Goal: Information Seeking & Learning: Find specific fact

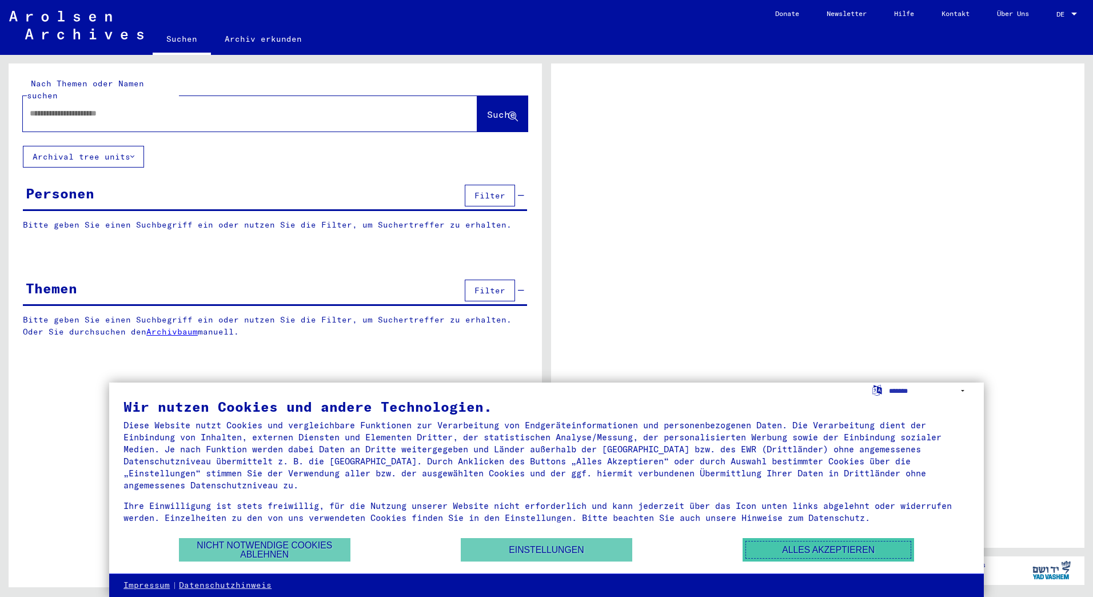
click at [807, 552] on button "Alles akzeptieren" at bounding box center [829, 549] width 172 height 23
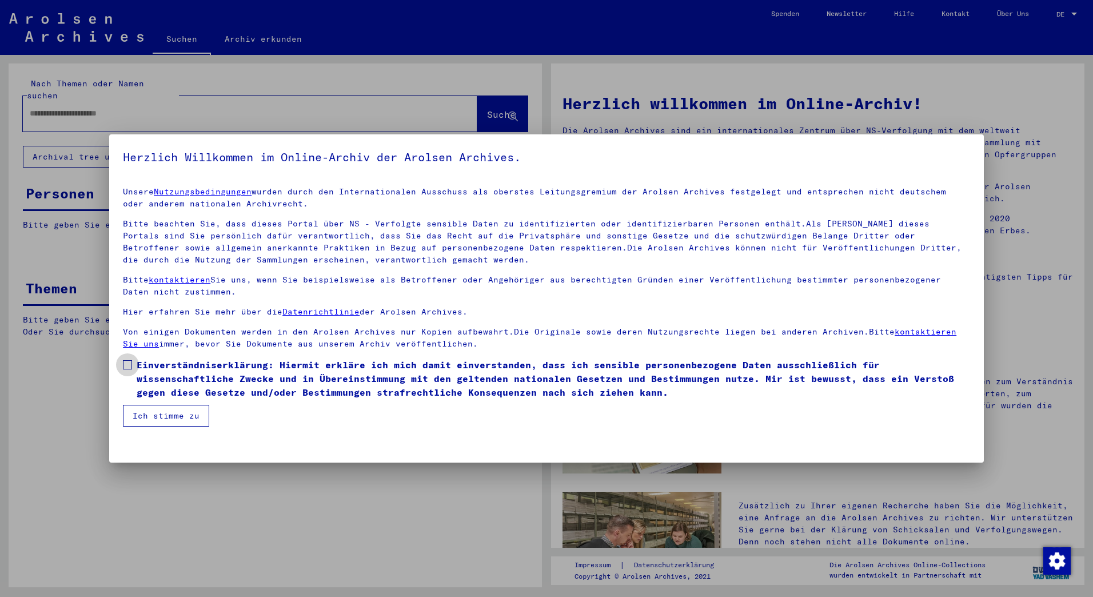
click at [123, 367] on span at bounding box center [127, 364] width 9 height 9
click at [154, 416] on button "Ich stimme zu" at bounding box center [166, 416] width 86 height 22
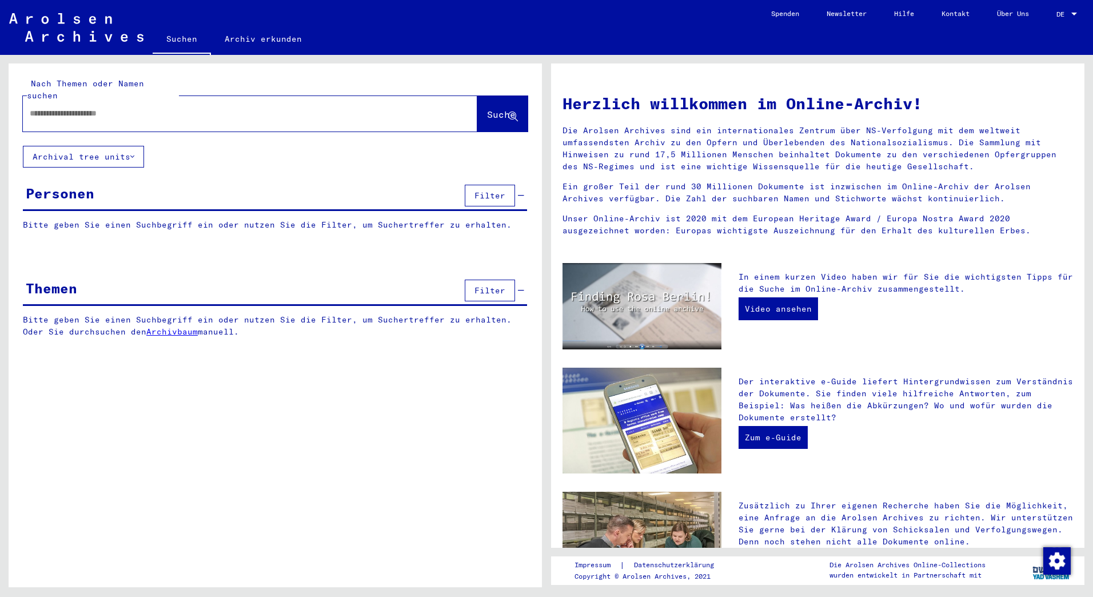
click at [143, 108] on input "text" at bounding box center [236, 114] width 413 height 12
click at [100, 189] on div "Personen Filter" at bounding box center [275, 196] width 504 height 29
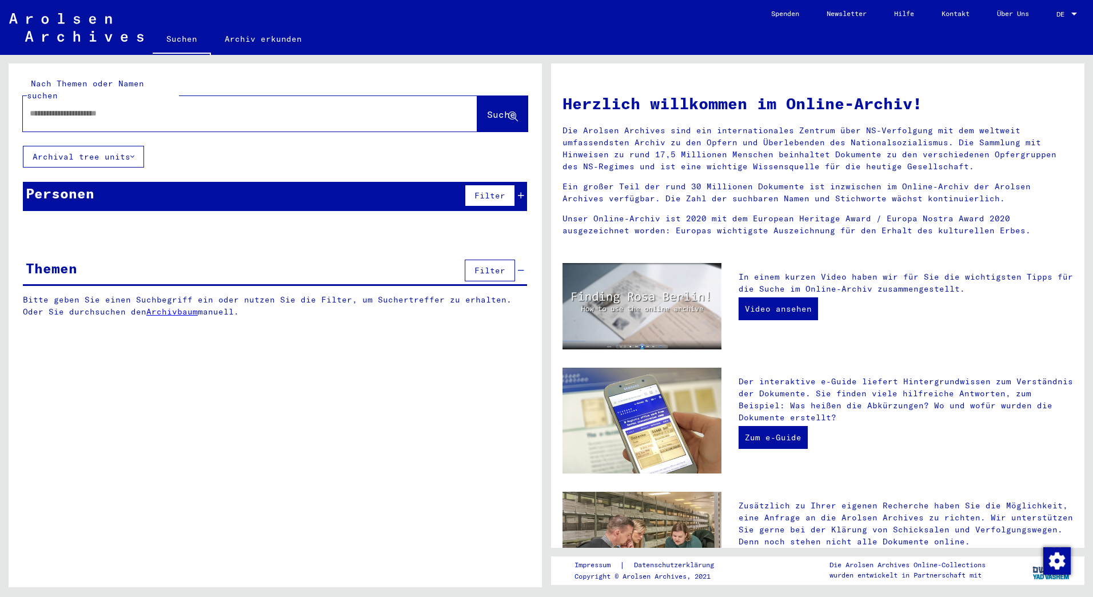
click at [521, 192] on icon at bounding box center [521, 196] width 6 height 8
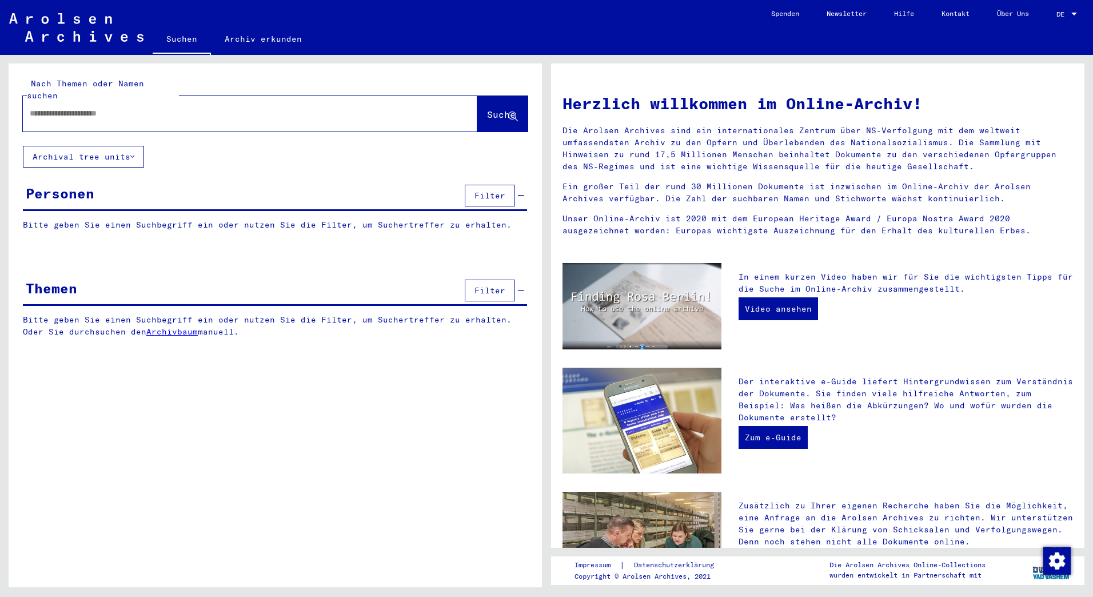
click at [115, 108] on div at bounding box center [233, 114] width 420 height 26
click at [143, 108] on div at bounding box center [233, 114] width 420 height 26
click at [187, 108] on input "text" at bounding box center [236, 114] width 413 height 12
click at [487, 109] on span "Suche" at bounding box center [501, 114] width 29 height 11
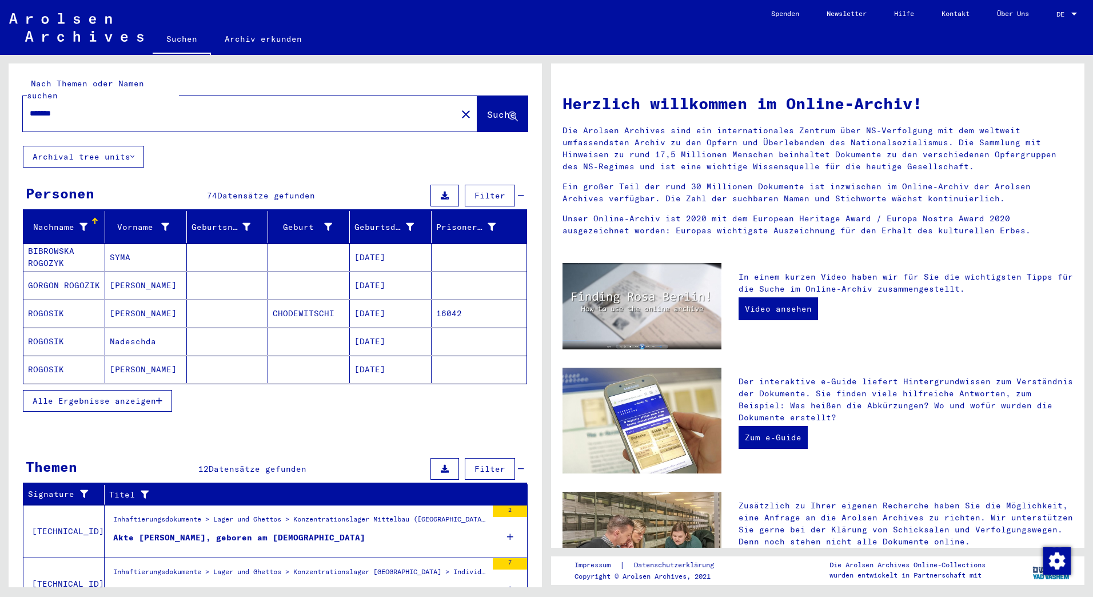
click at [130, 396] on span "Alle Ergebnisse anzeigen" at bounding box center [95, 401] width 124 height 10
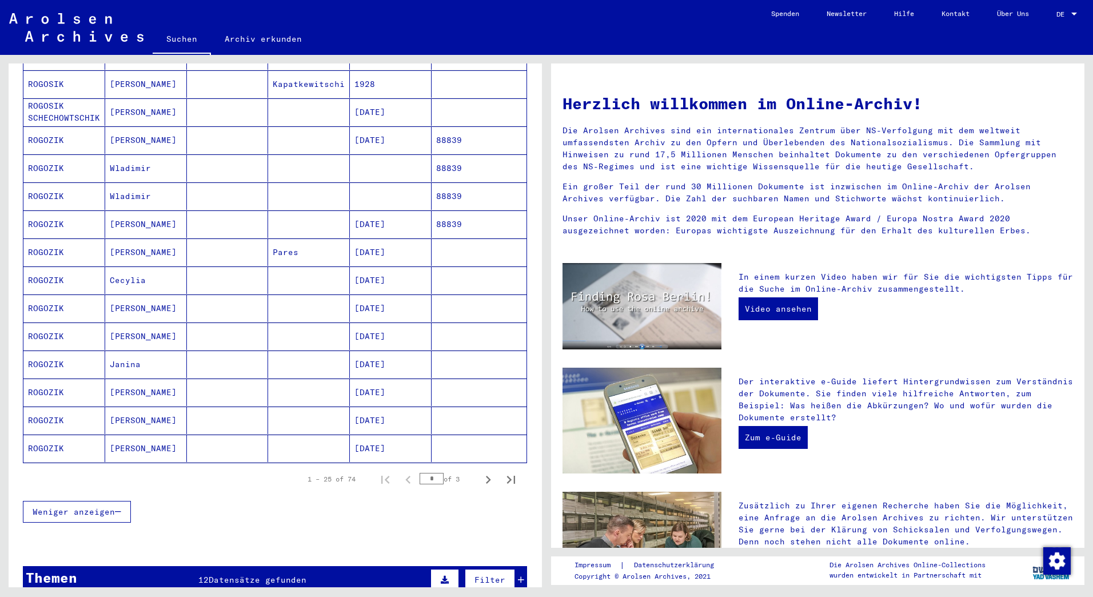
scroll to position [572, 0]
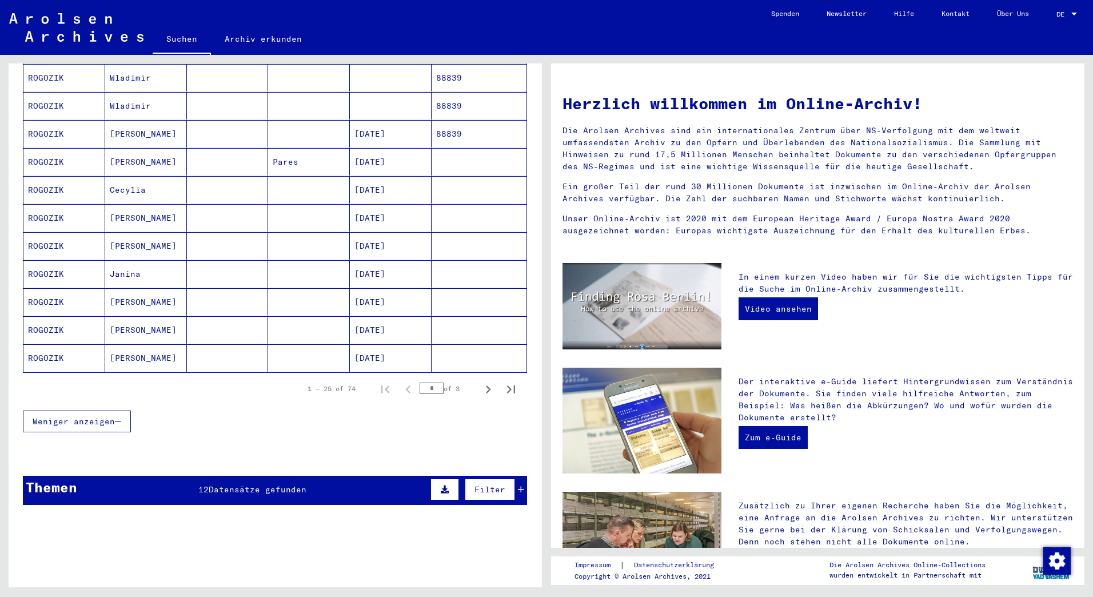
click at [125, 316] on mat-cell "[PERSON_NAME]" at bounding box center [146, 329] width 82 height 27
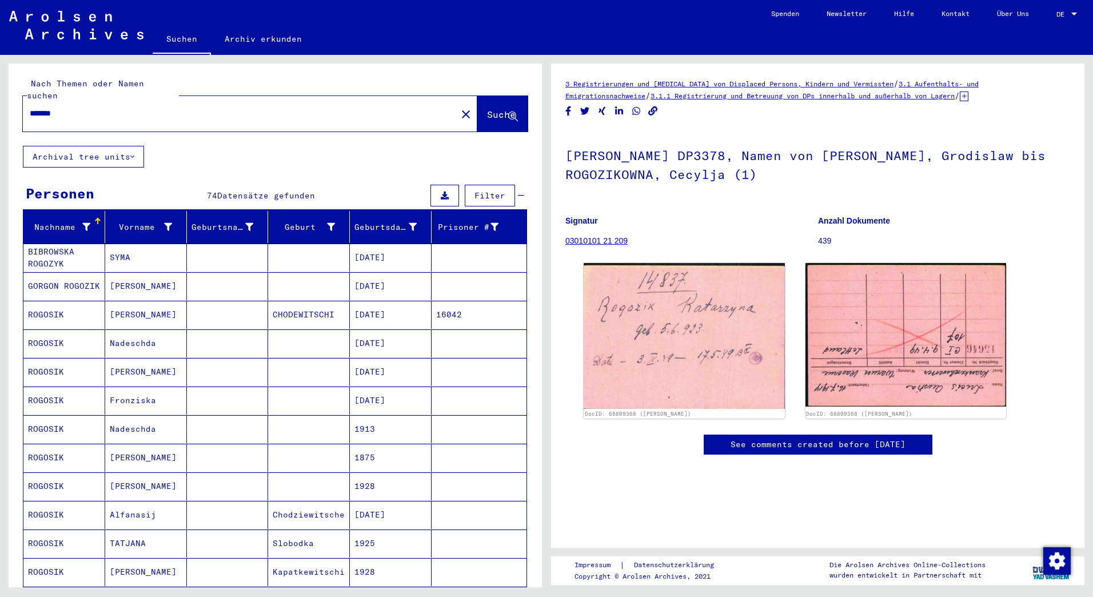
click at [114, 108] on input "*******" at bounding box center [240, 114] width 420 height 12
click at [487, 109] on span "Suche" at bounding box center [501, 114] width 29 height 11
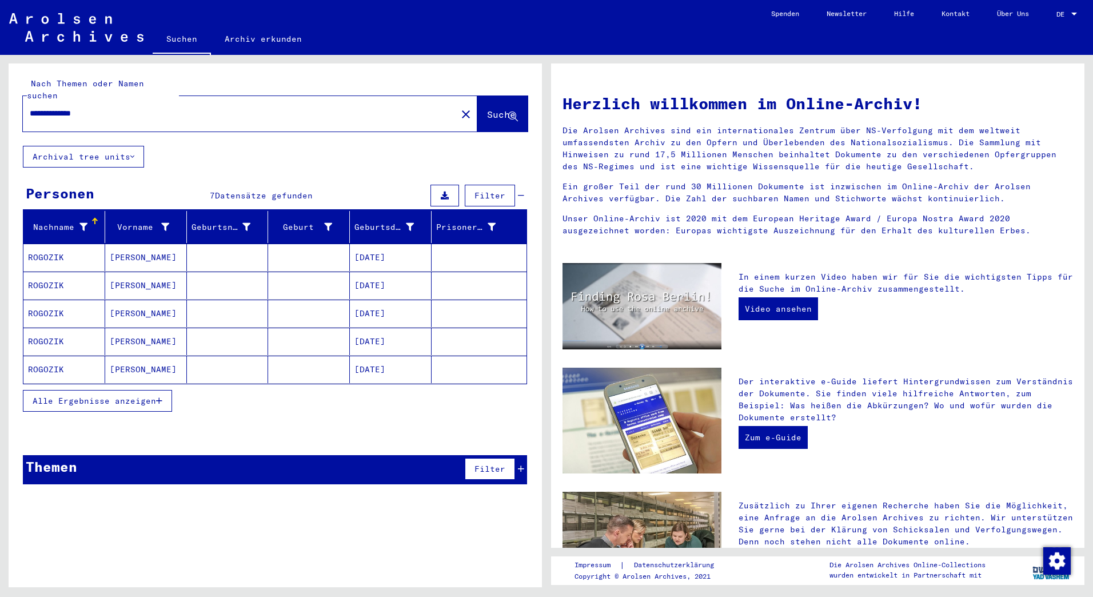
click at [81, 396] on span "Alle Ergebnisse anzeigen" at bounding box center [95, 401] width 124 height 10
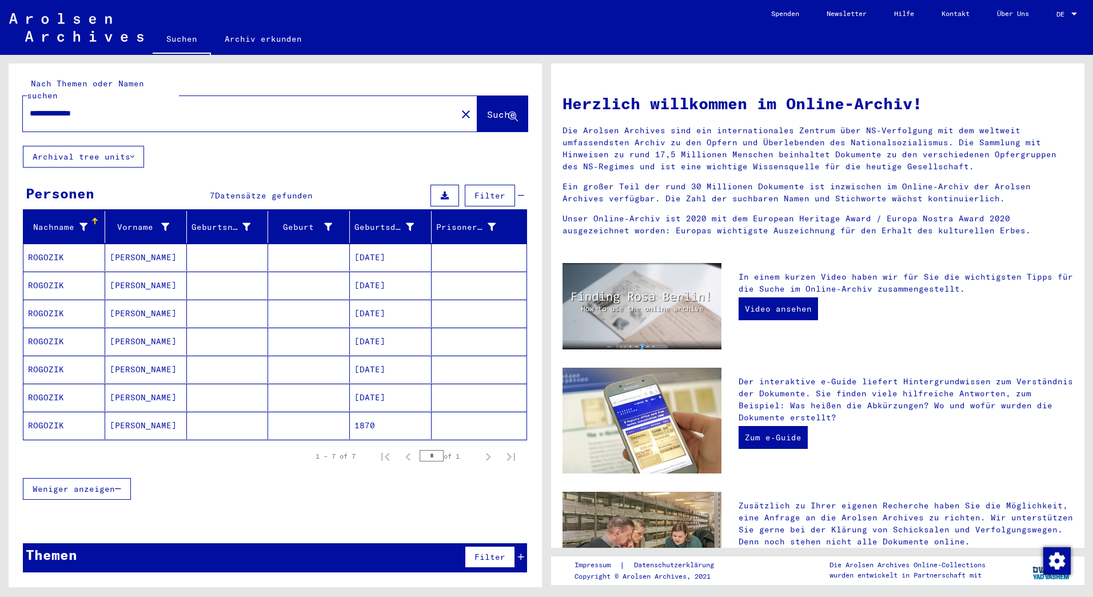
click at [124, 384] on mat-cell "[PERSON_NAME]" at bounding box center [146, 397] width 82 height 27
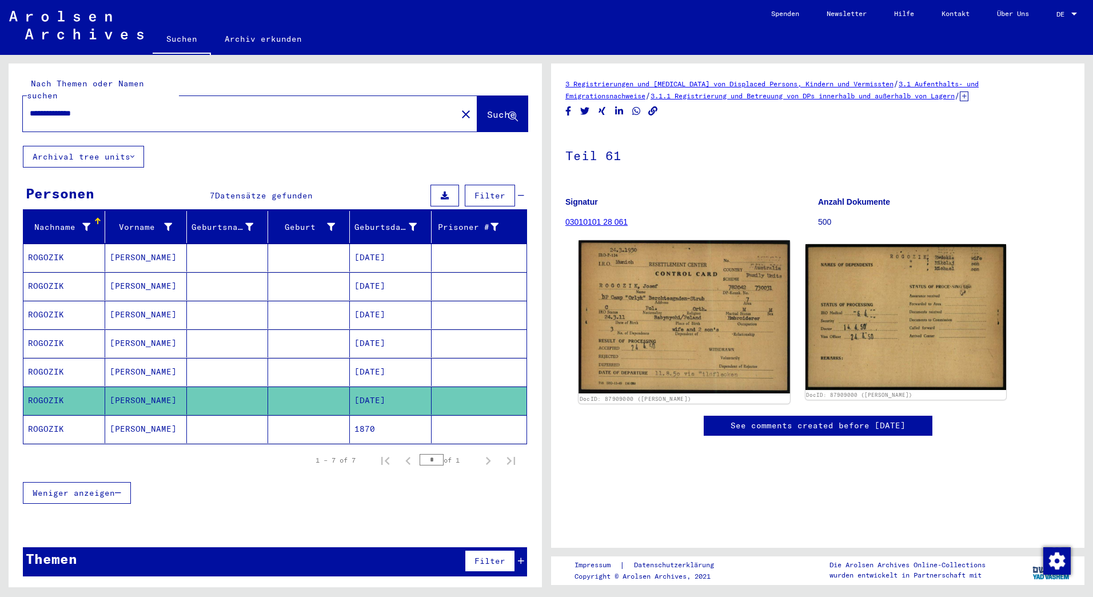
click at [716, 337] on img at bounding box center [684, 316] width 211 height 153
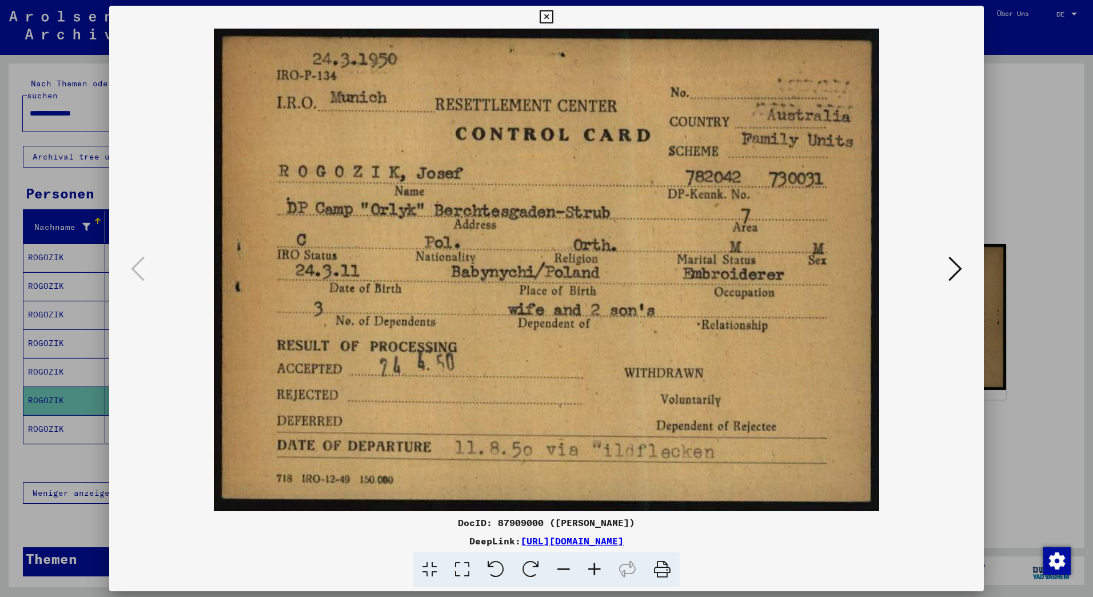
click at [1024, 169] on div at bounding box center [546, 298] width 1093 height 597
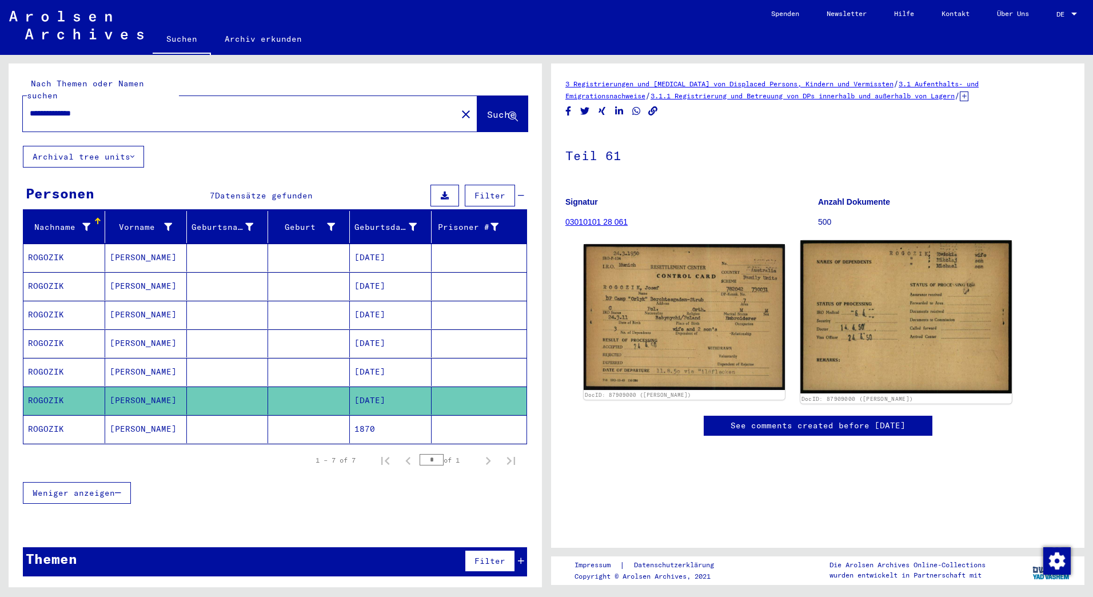
click at [933, 295] on img at bounding box center [906, 316] width 211 height 153
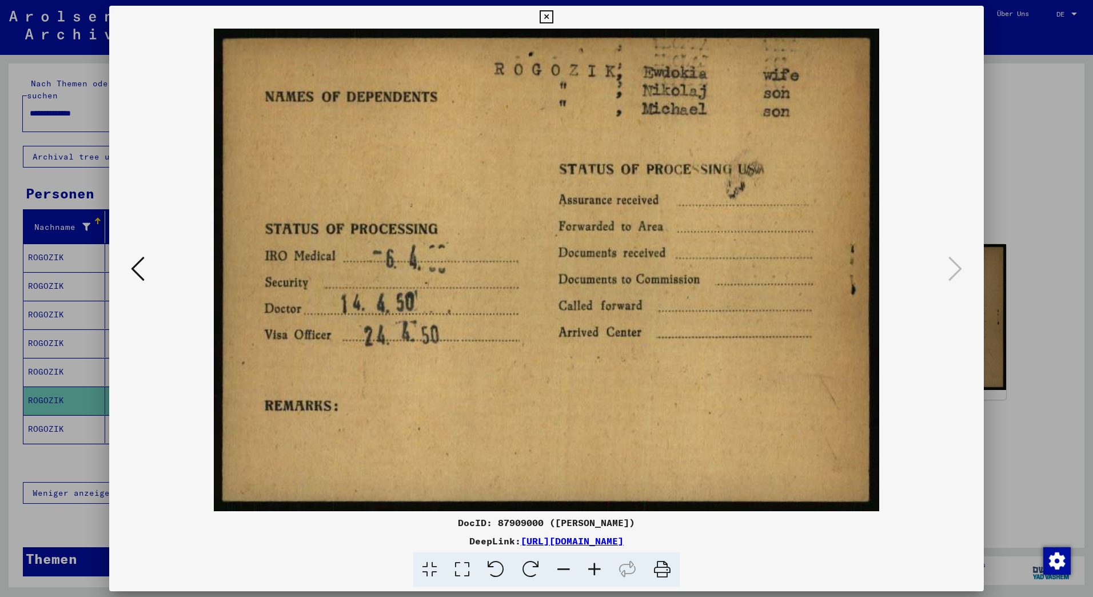
click at [1041, 159] on div at bounding box center [546, 298] width 1093 height 597
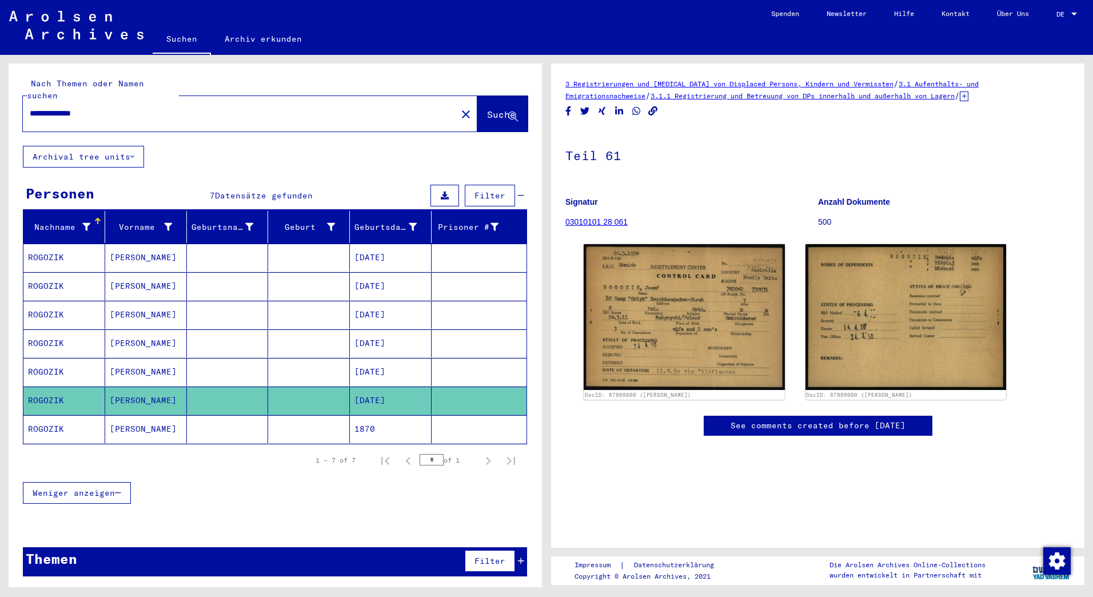
click at [53, 358] on mat-cell "ROGOZIK" at bounding box center [64, 372] width 82 height 28
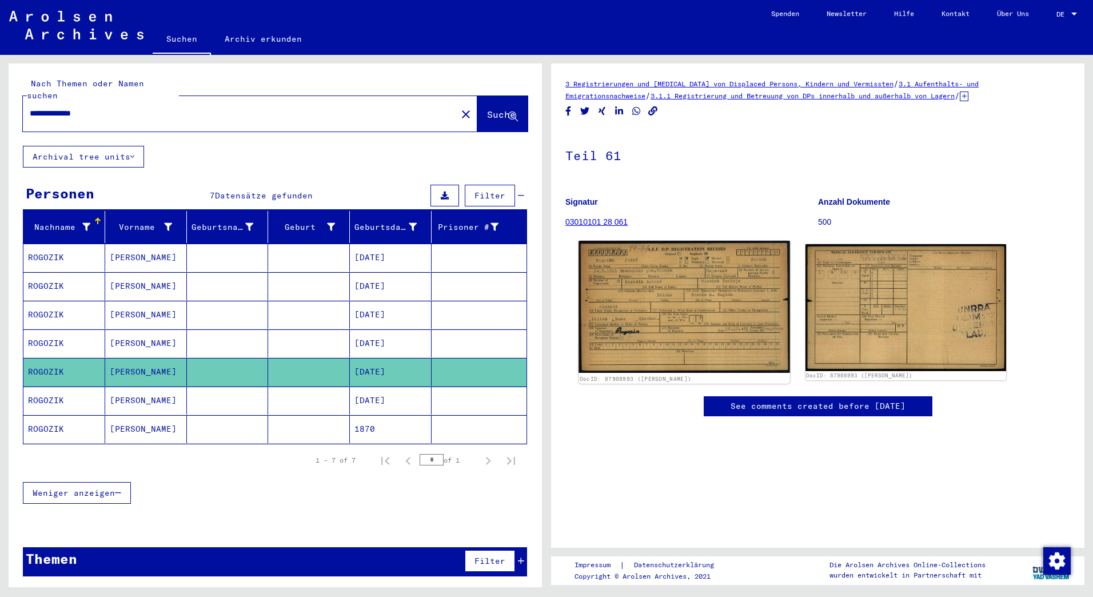
click at [671, 313] on img at bounding box center [684, 307] width 211 height 132
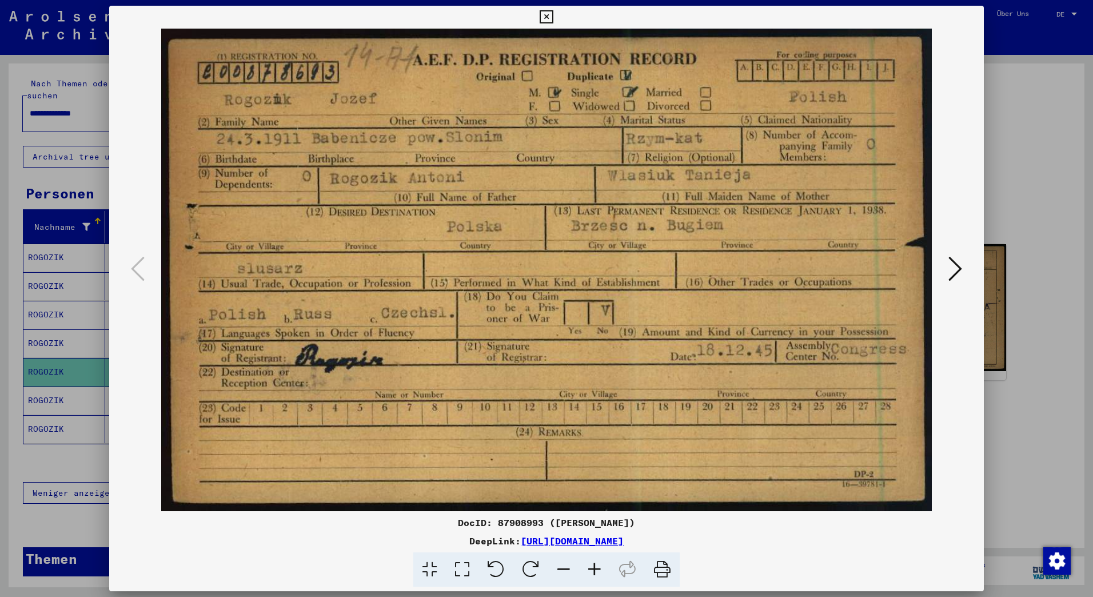
click at [1020, 172] on div at bounding box center [546, 298] width 1093 height 597
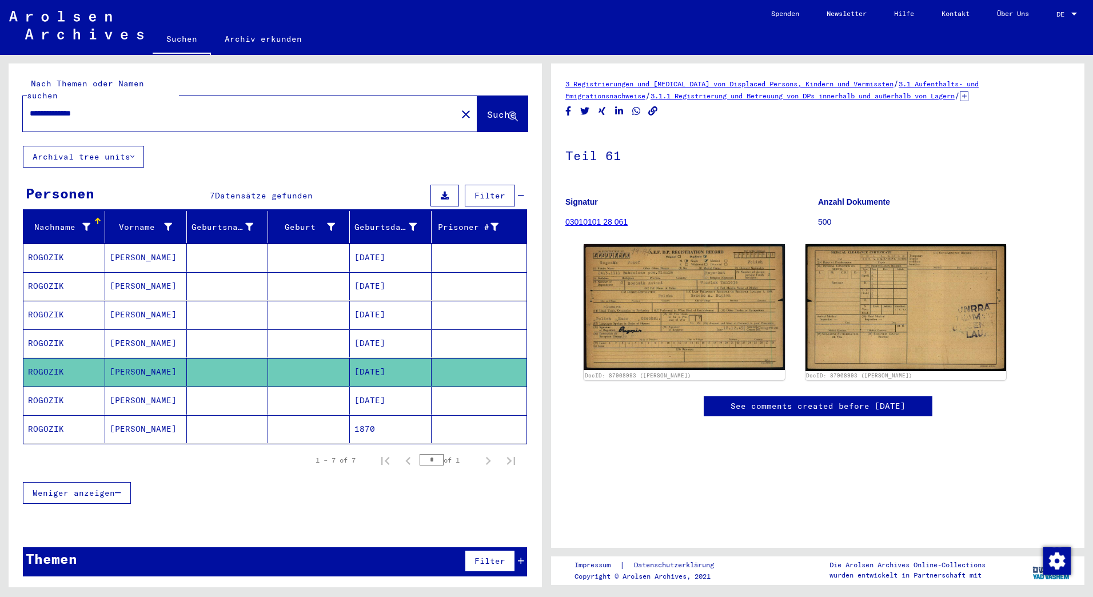
click at [51, 329] on mat-cell "ROGOZIK" at bounding box center [64, 343] width 82 height 28
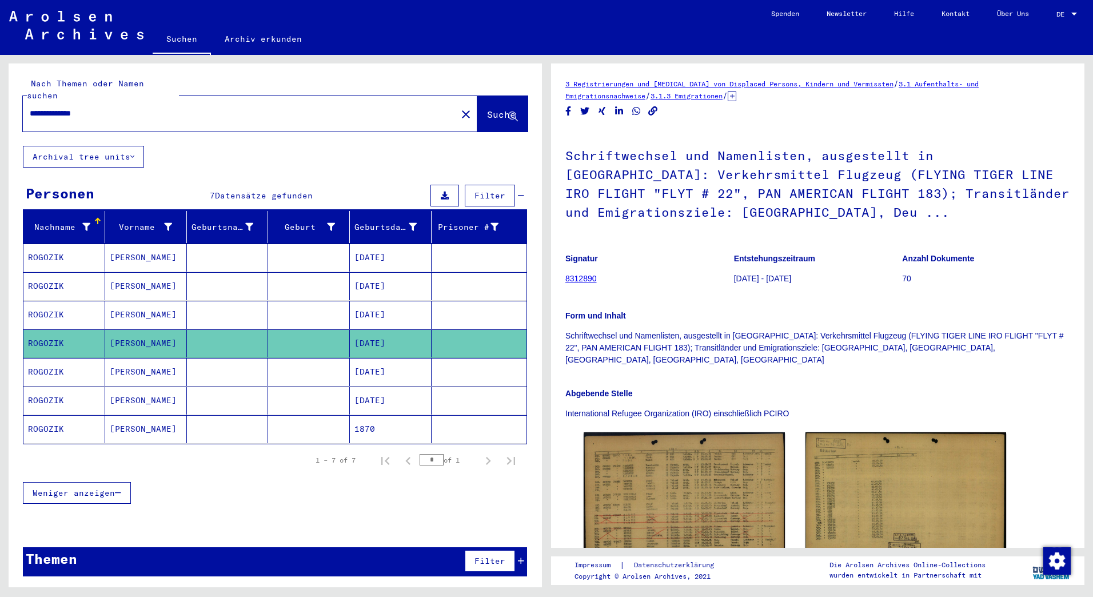
click at [49, 303] on mat-cell "ROGOZIK" at bounding box center [64, 315] width 82 height 28
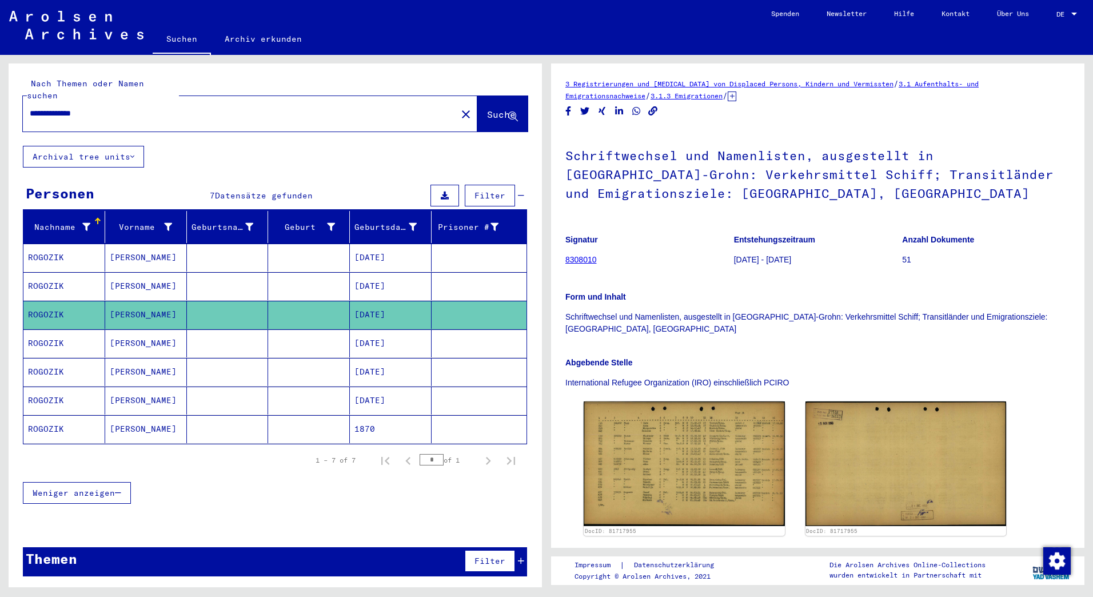
click at [37, 272] on mat-cell "ROGOZIK" at bounding box center [64, 286] width 82 height 28
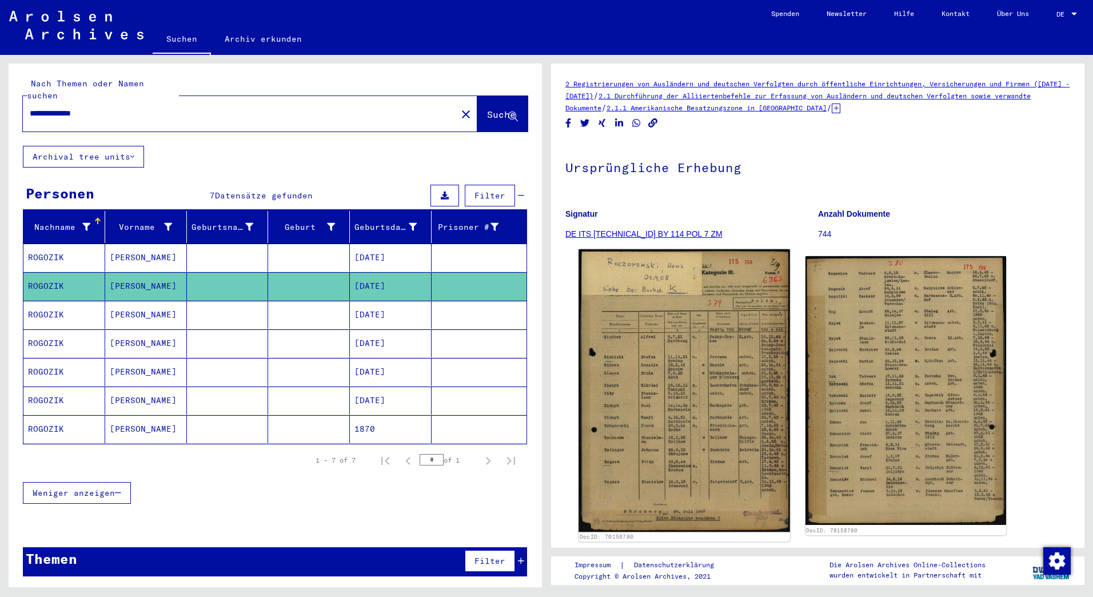
click at [665, 383] on img at bounding box center [684, 390] width 211 height 283
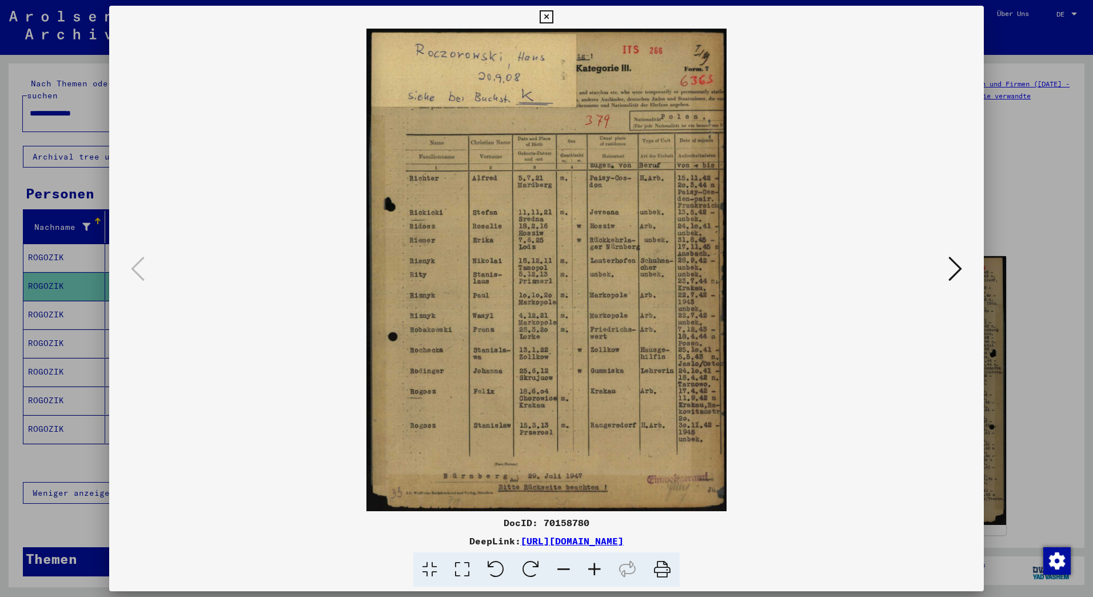
click at [956, 274] on icon at bounding box center [956, 268] width 14 height 27
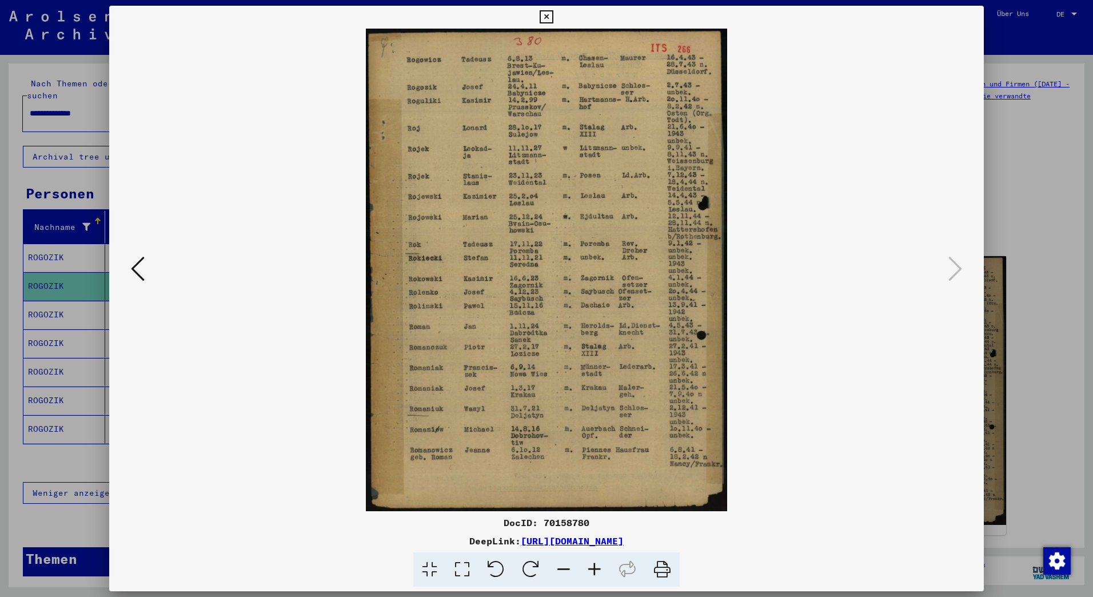
click at [79, 43] on div at bounding box center [546, 298] width 1093 height 597
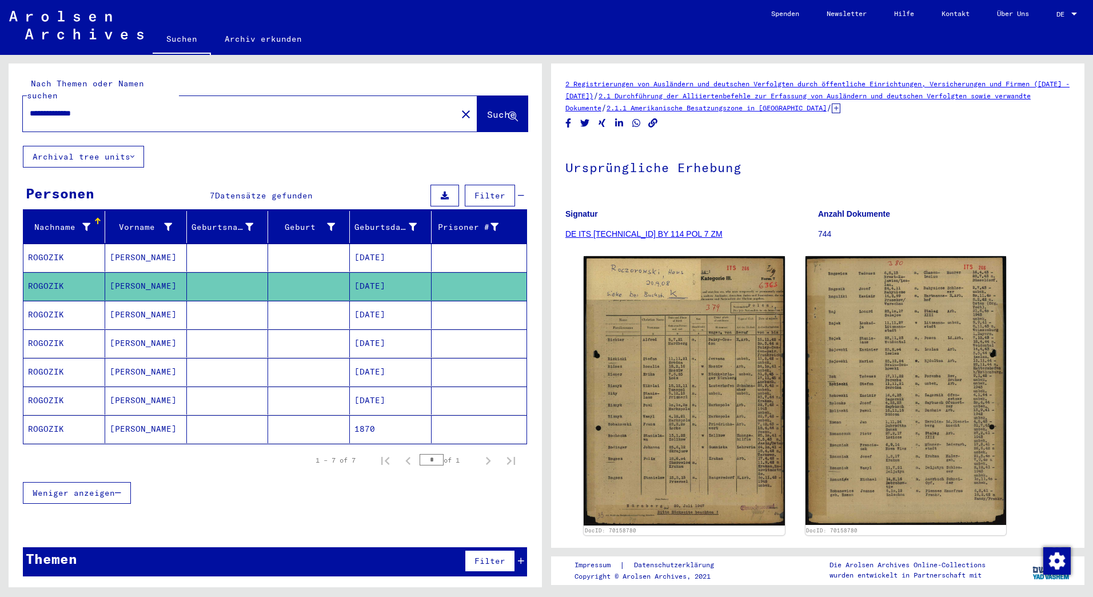
click at [55, 245] on mat-cell "ROGOZIK" at bounding box center [64, 258] width 82 height 28
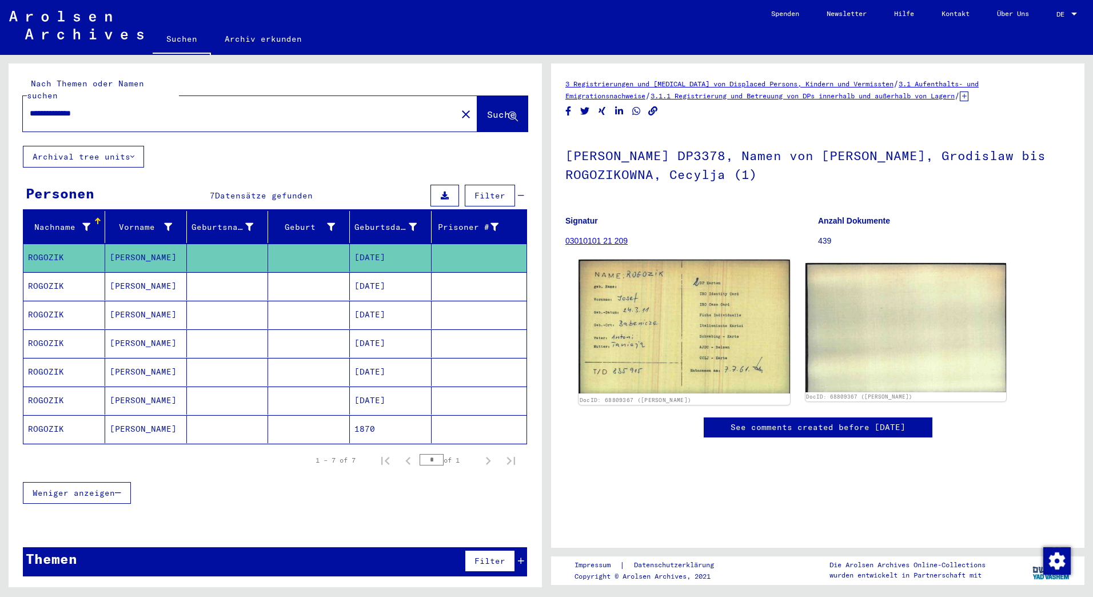
click at [691, 325] on img at bounding box center [684, 327] width 211 height 134
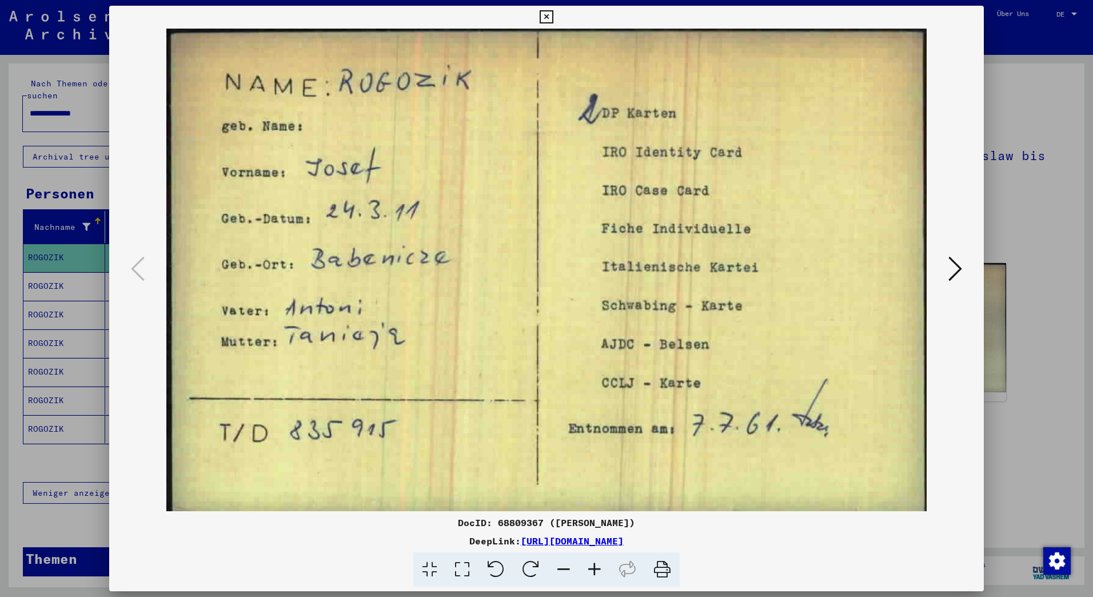
click at [89, 59] on div at bounding box center [546, 298] width 1093 height 597
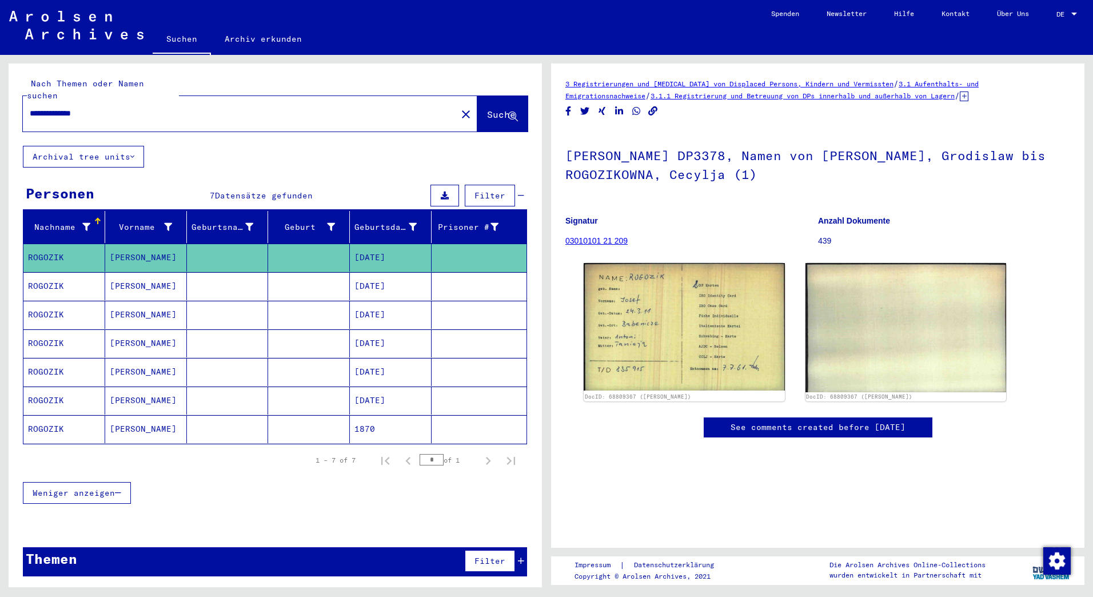
click at [54, 331] on mat-cell "ROGOZIK" at bounding box center [64, 343] width 82 height 28
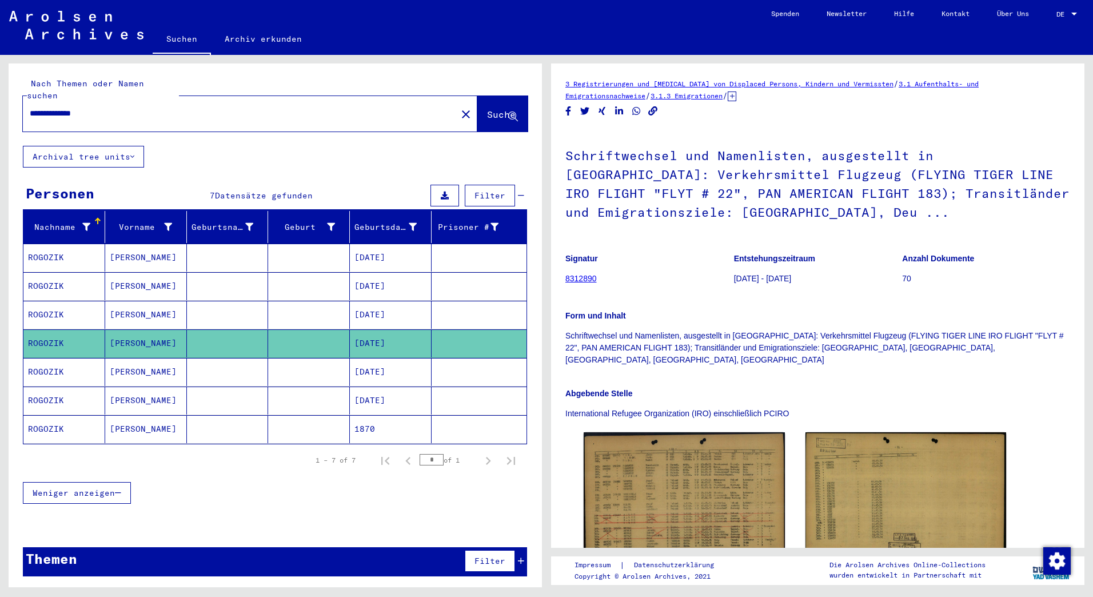
click at [47, 359] on mat-cell "ROGOZIK" at bounding box center [64, 372] width 82 height 28
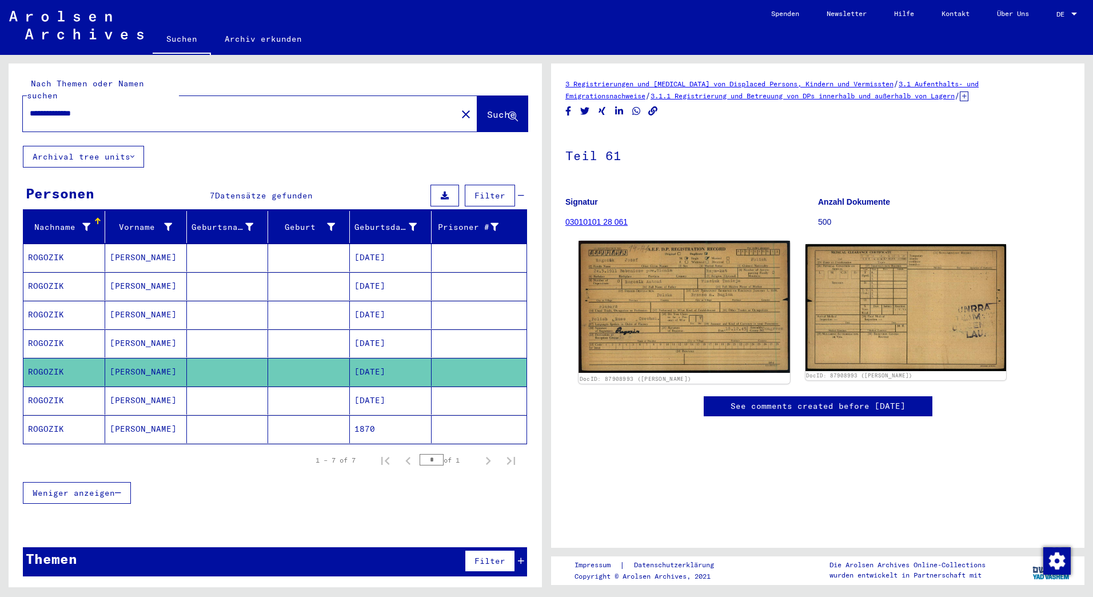
click at [696, 319] on img at bounding box center [684, 307] width 211 height 132
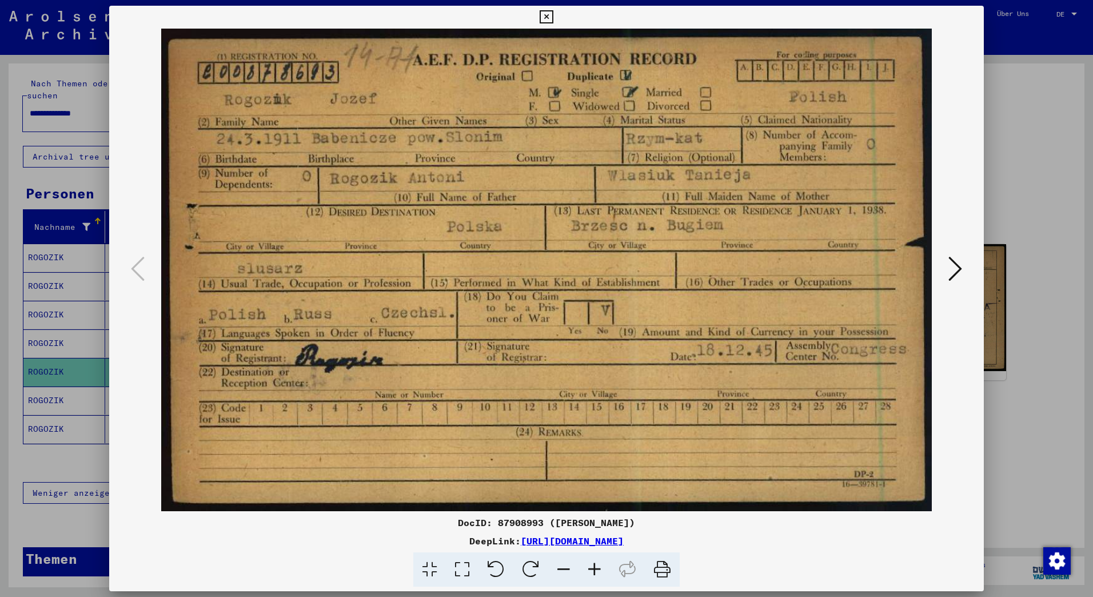
click at [227, 301] on img at bounding box center [546, 270] width 797 height 483
click at [403, 177] on img at bounding box center [546, 270] width 797 height 483
click at [55, 69] on div at bounding box center [546, 298] width 1093 height 597
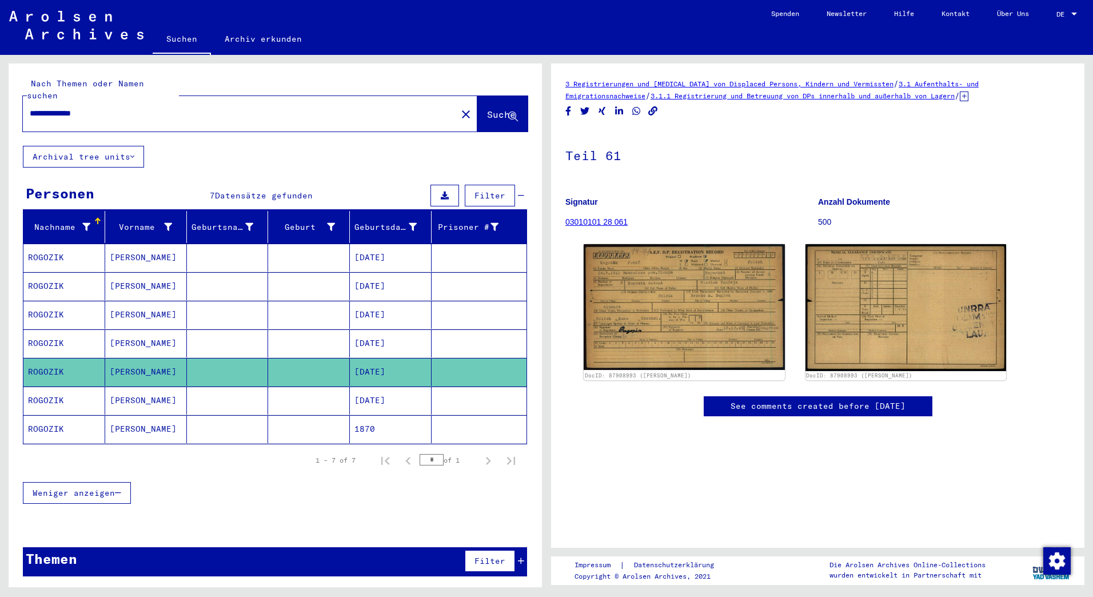
click at [112, 108] on input "**********" at bounding box center [240, 114] width 420 height 12
click at [496, 109] on span "Suche" at bounding box center [501, 114] width 29 height 11
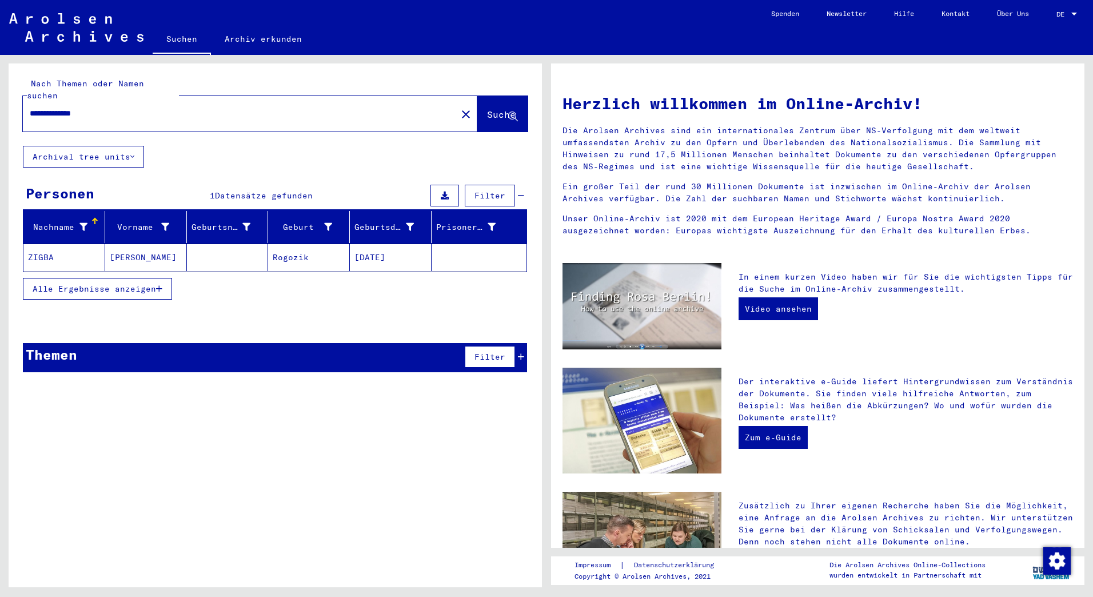
click at [301, 247] on mat-cell "Rogozik" at bounding box center [309, 257] width 82 height 27
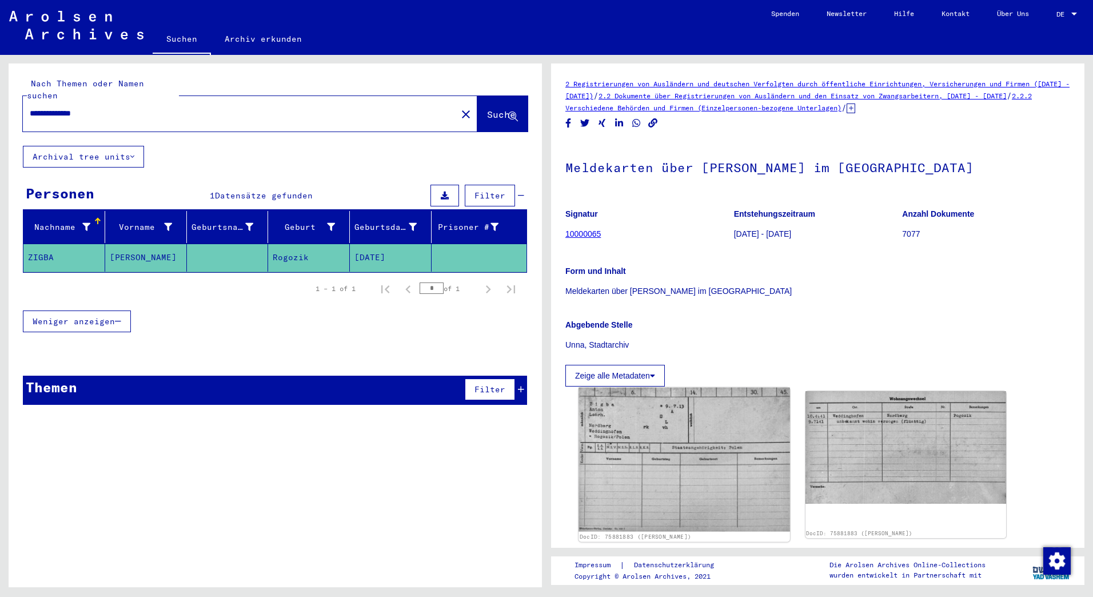
click at [665, 452] on img at bounding box center [684, 460] width 211 height 144
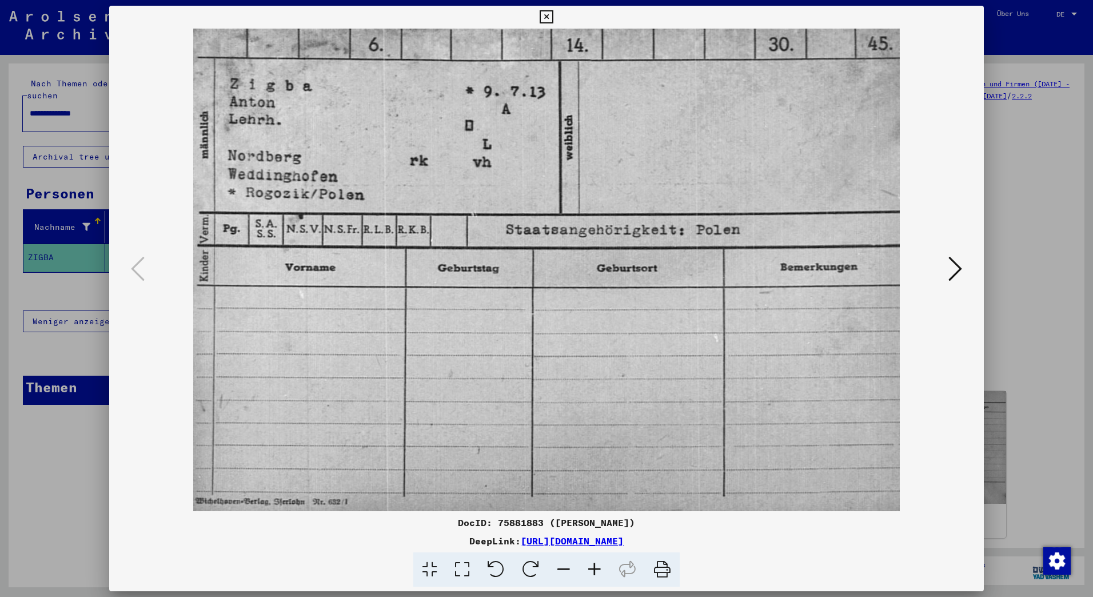
click at [41, 474] on div at bounding box center [546, 298] width 1093 height 597
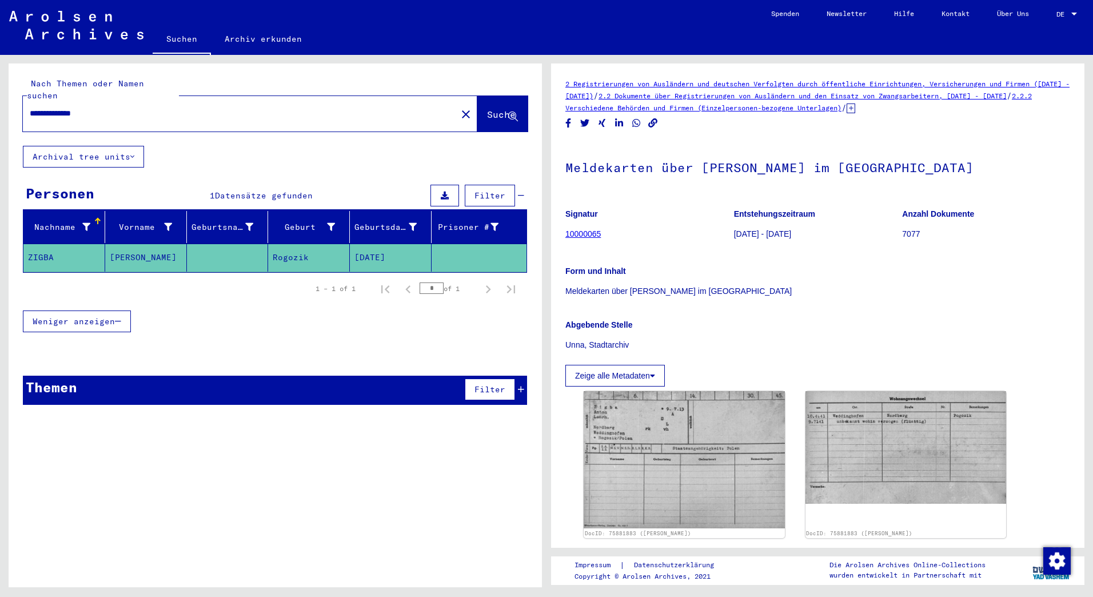
click at [43, 244] on mat-cell "ZIGBA" at bounding box center [64, 258] width 82 height 28
click at [876, 440] on img at bounding box center [906, 447] width 211 height 118
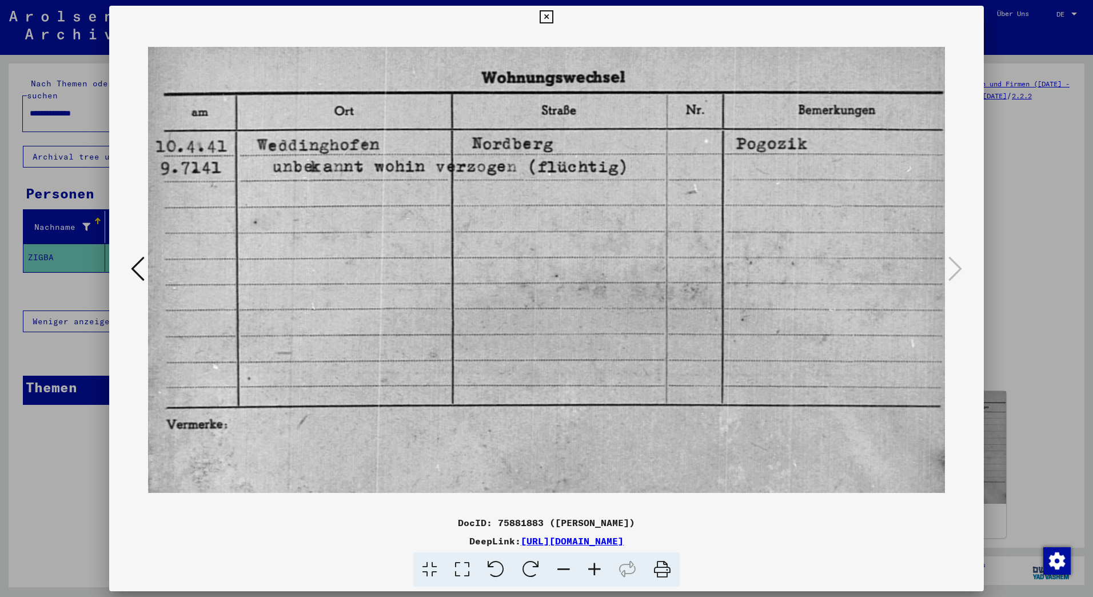
drag, startPoint x: 51, startPoint y: 481, endPoint x: 57, endPoint y: 480, distance: 6.3
click at [51, 482] on div at bounding box center [546, 298] width 1093 height 597
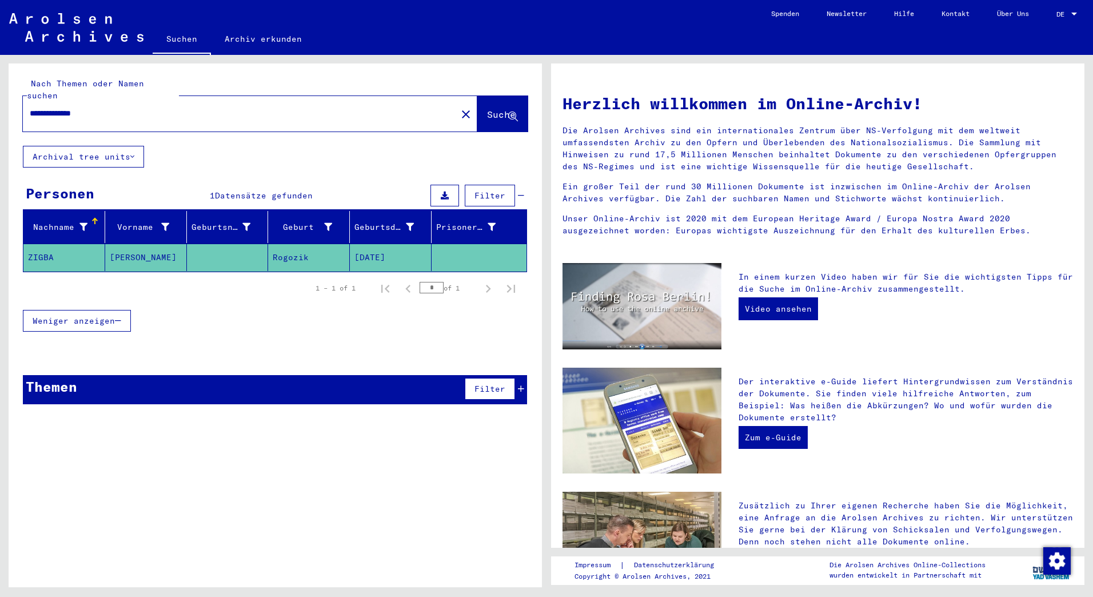
type input "**********"
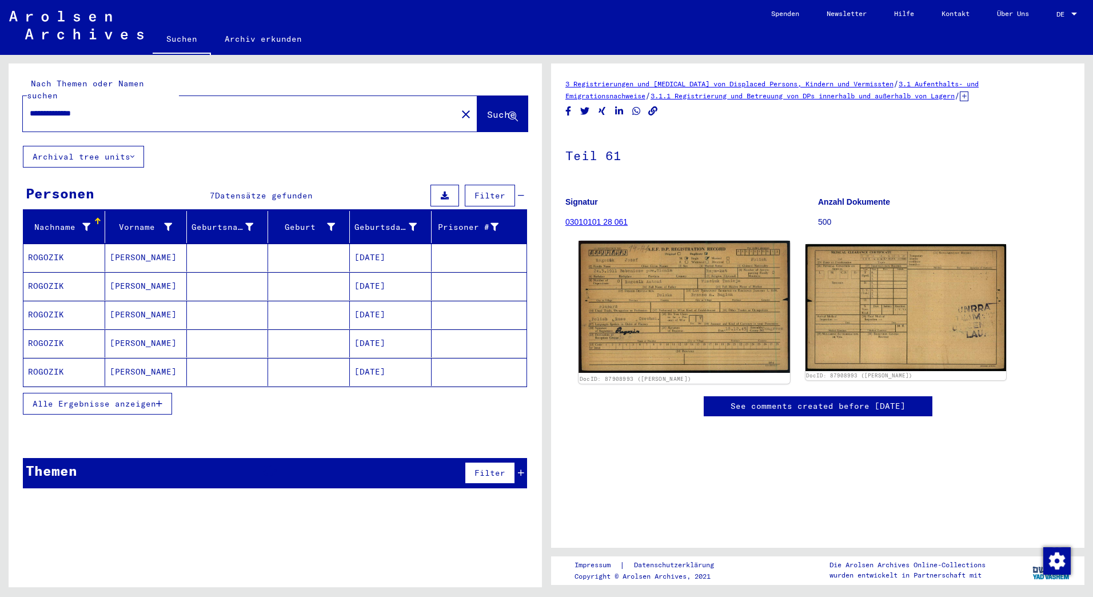
click at [677, 302] on img at bounding box center [684, 307] width 211 height 132
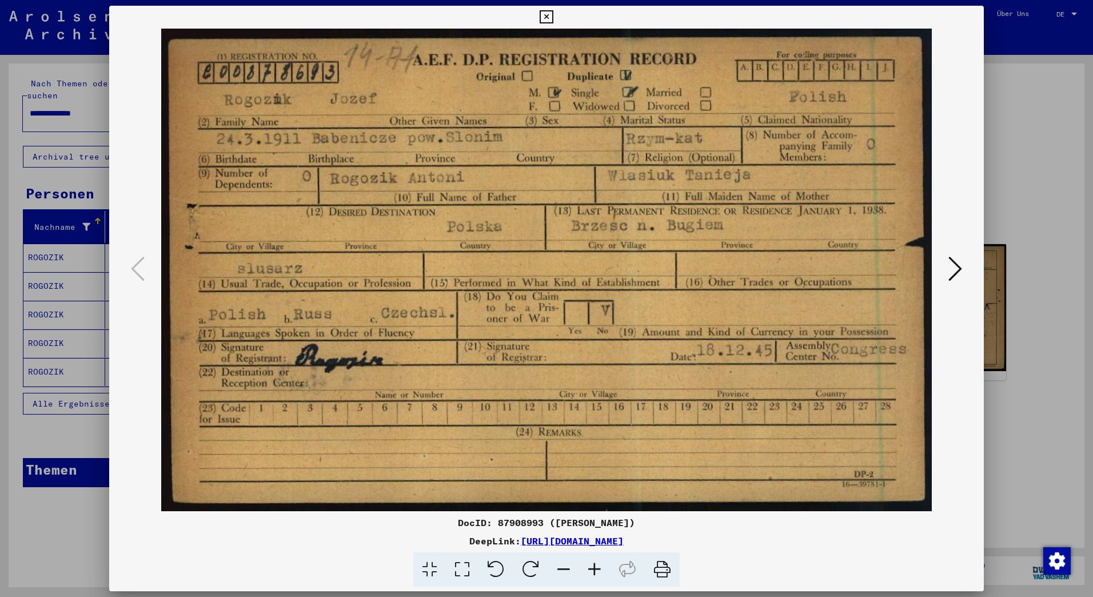
click at [91, 98] on div at bounding box center [546, 298] width 1093 height 597
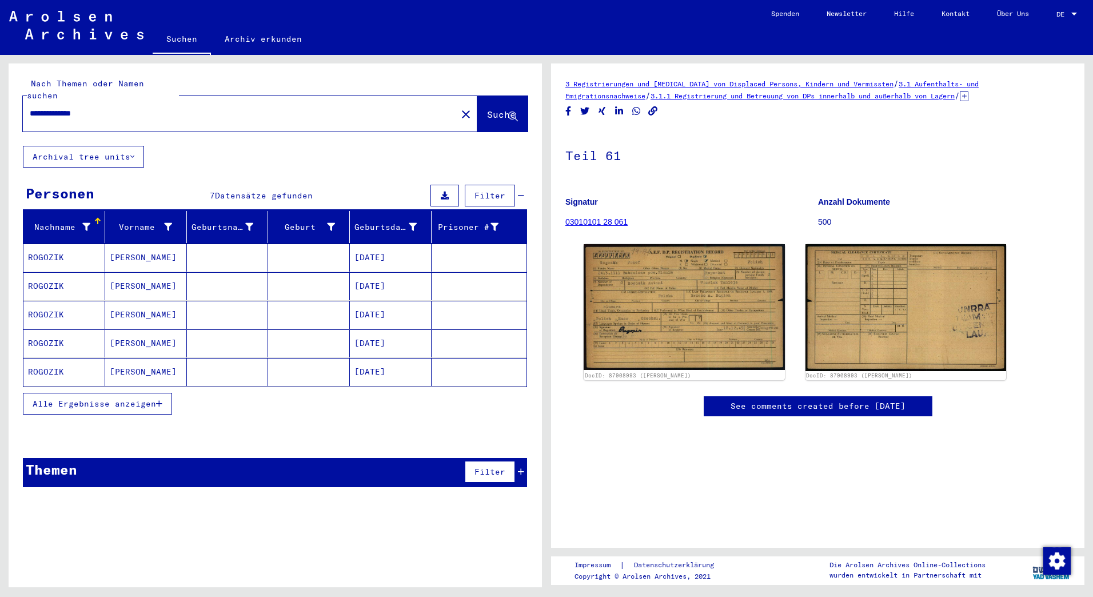
drag, startPoint x: 103, startPoint y: 102, endPoint x: -2, endPoint y: 95, distance: 105.4
click at [0, 95] on html "**********" at bounding box center [546, 298] width 1093 height 597
click at [490, 109] on span "Suche" at bounding box center [501, 114] width 29 height 11
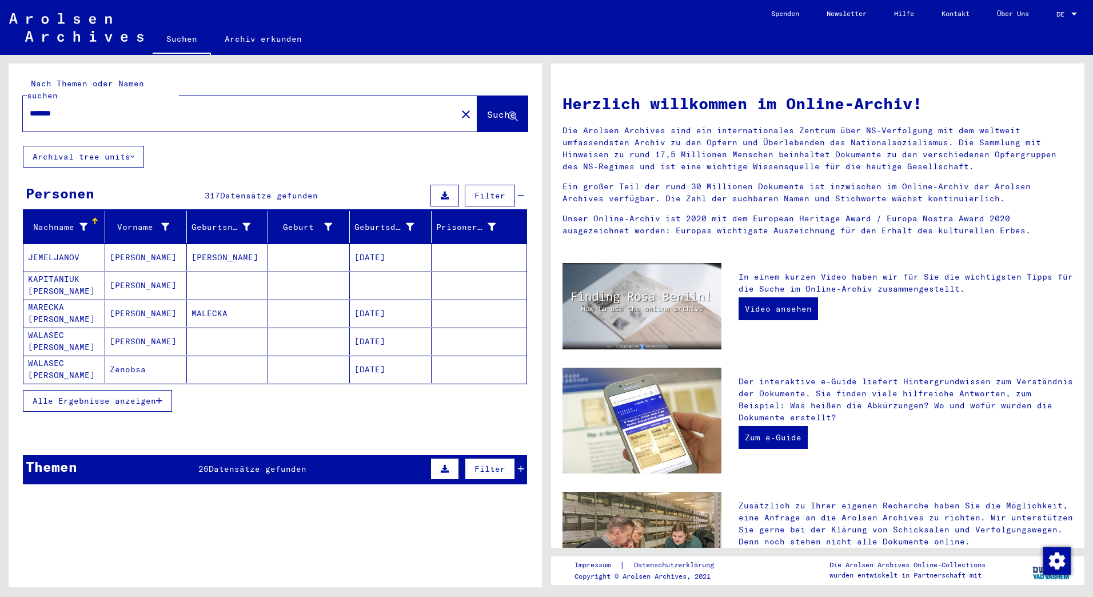
click at [76, 328] on mat-cell "WALASEC [PERSON_NAME]" at bounding box center [64, 341] width 82 height 27
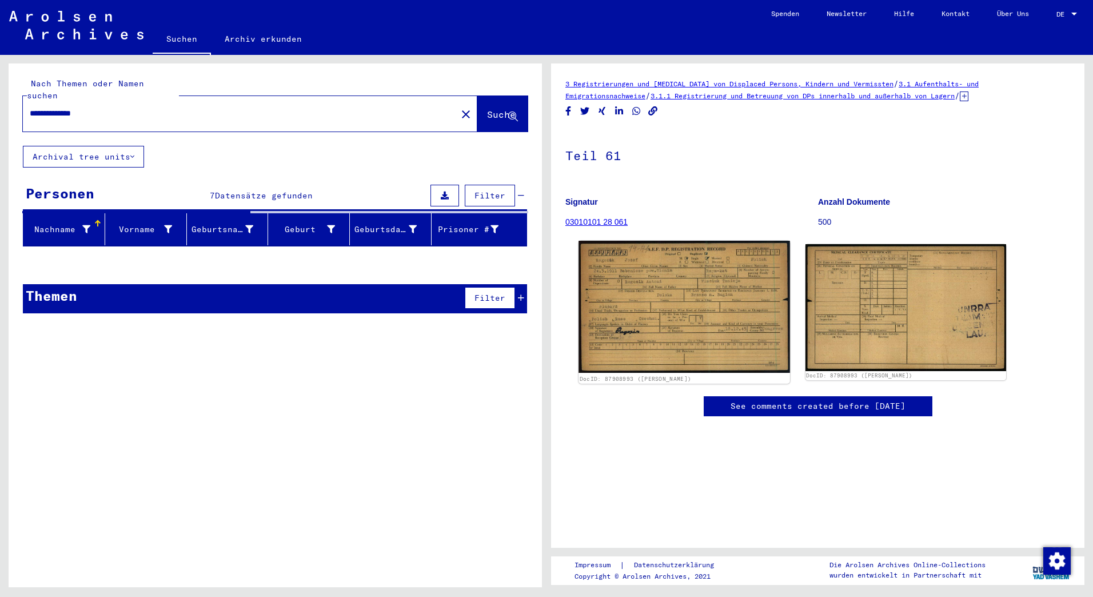
click at [754, 288] on img at bounding box center [684, 307] width 211 height 132
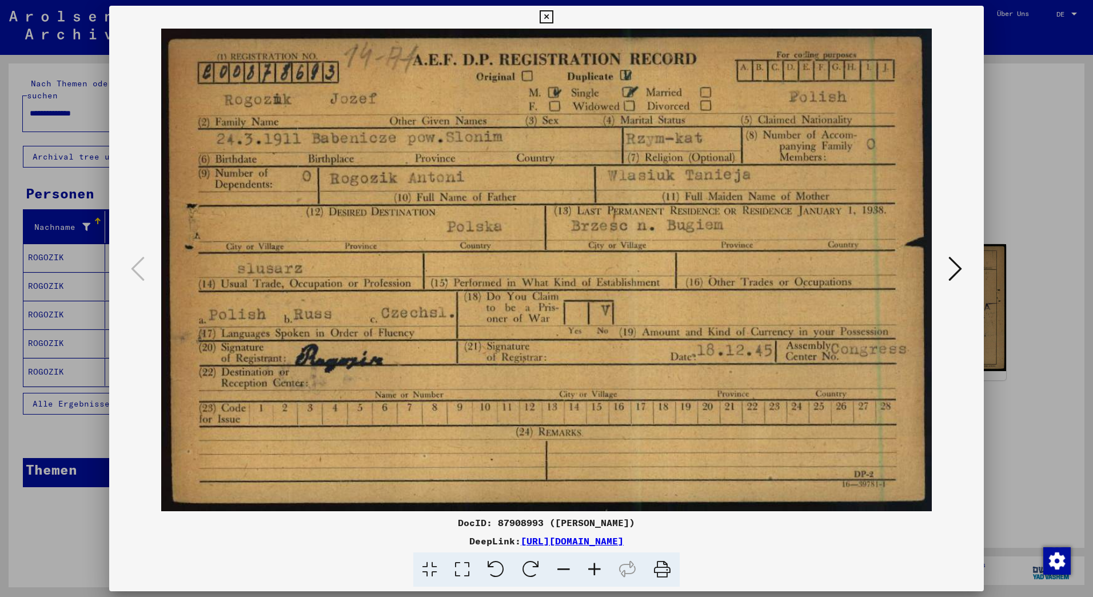
click at [59, 106] on div at bounding box center [546, 298] width 1093 height 597
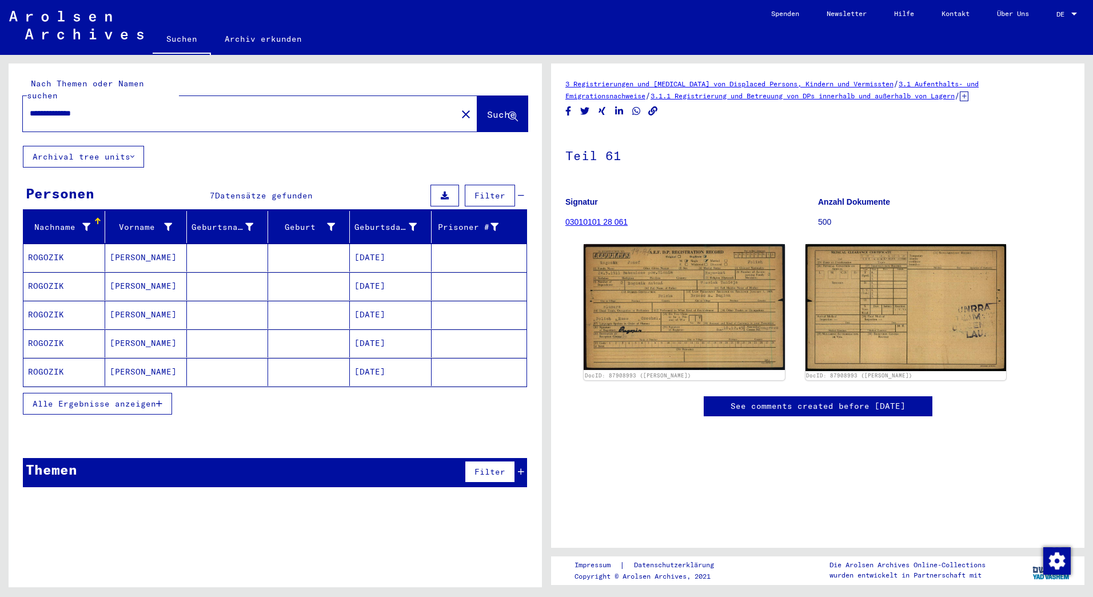
drag, startPoint x: 113, startPoint y: 96, endPoint x: -2, endPoint y: 95, distance: 115.5
click at [0, 95] on html "**********" at bounding box center [546, 298] width 1093 height 597
click at [487, 109] on span "Suche" at bounding box center [501, 114] width 29 height 11
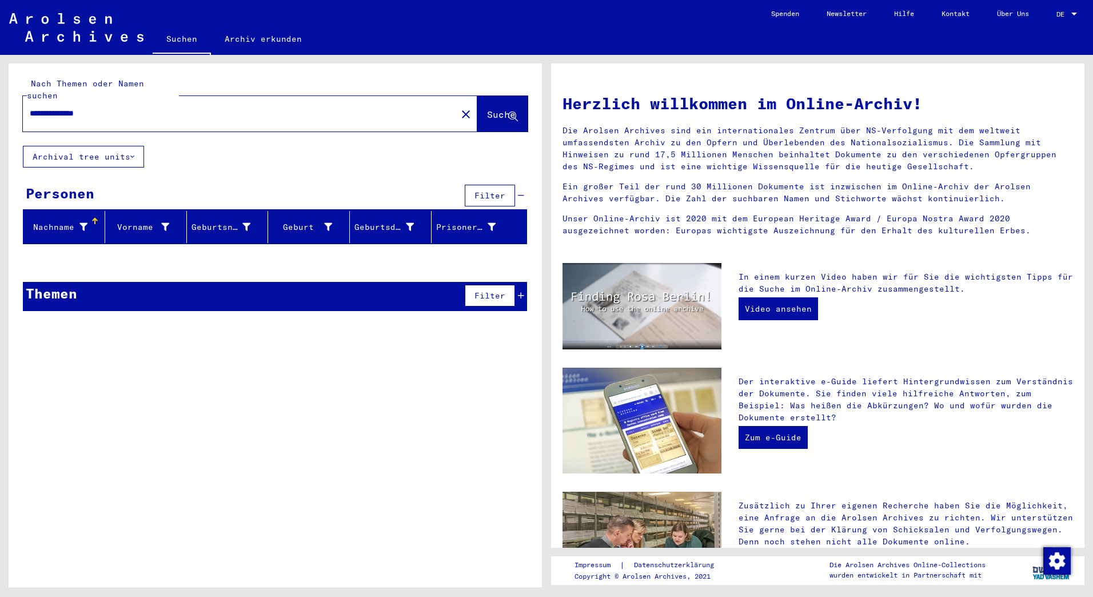
click at [126, 108] on input "**********" at bounding box center [236, 114] width 413 height 12
click at [487, 109] on span "Suche" at bounding box center [501, 114] width 29 height 11
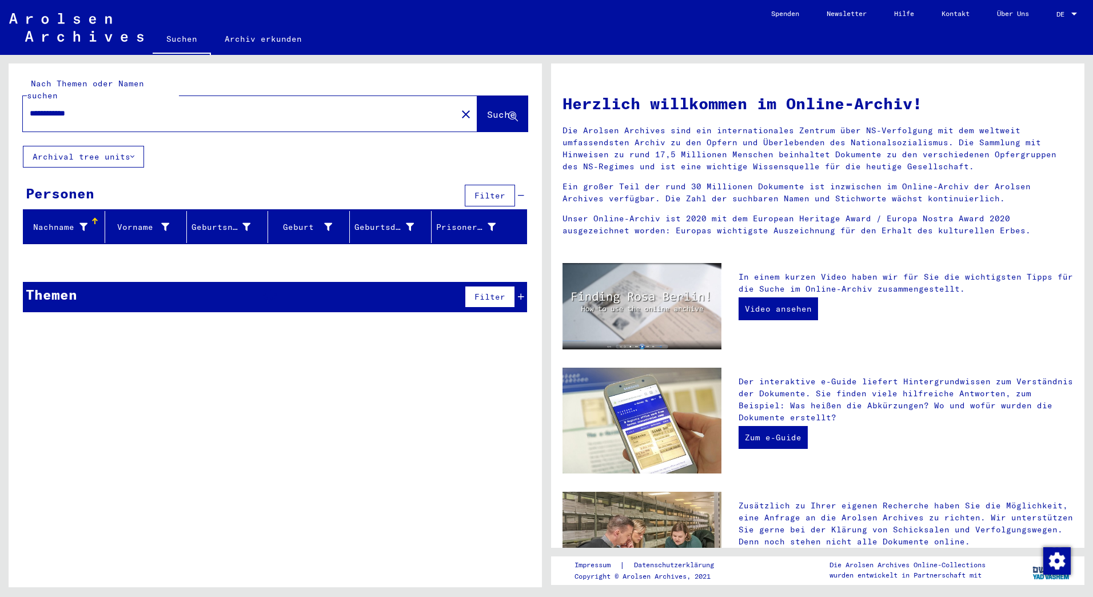
click at [191, 101] on div "**********" at bounding box center [233, 114] width 420 height 26
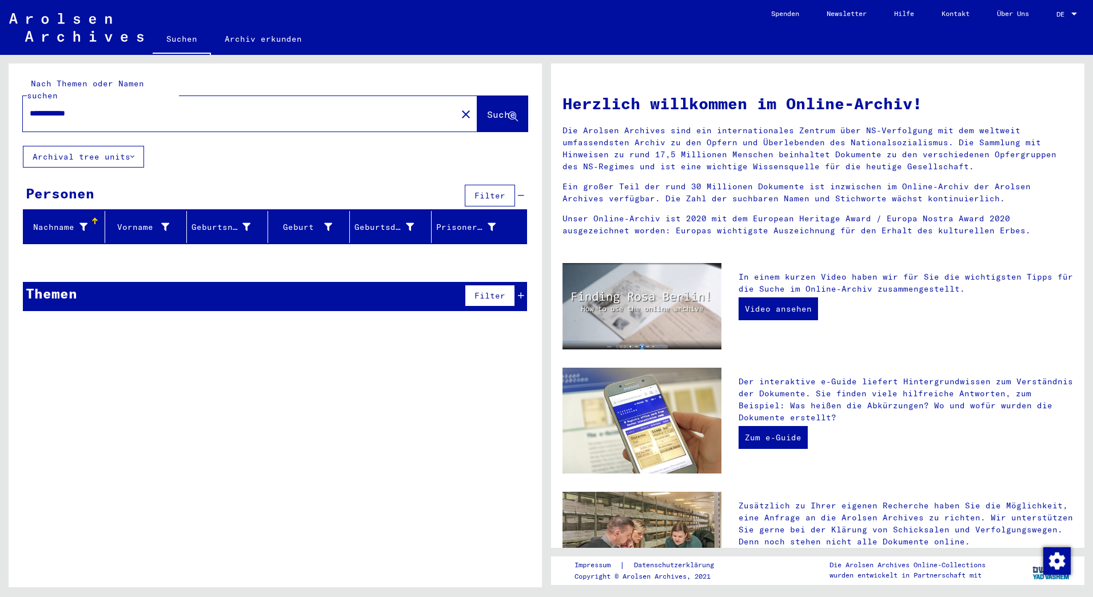
click at [99, 108] on input "**********" at bounding box center [236, 114] width 413 height 12
drag, startPoint x: 477, startPoint y: 109, endPoint x: 461, endPoint y: 149, distance: 43.1
click at [487, 109] on span "Suche" at bounding box center [502, 115] width 31 height 12
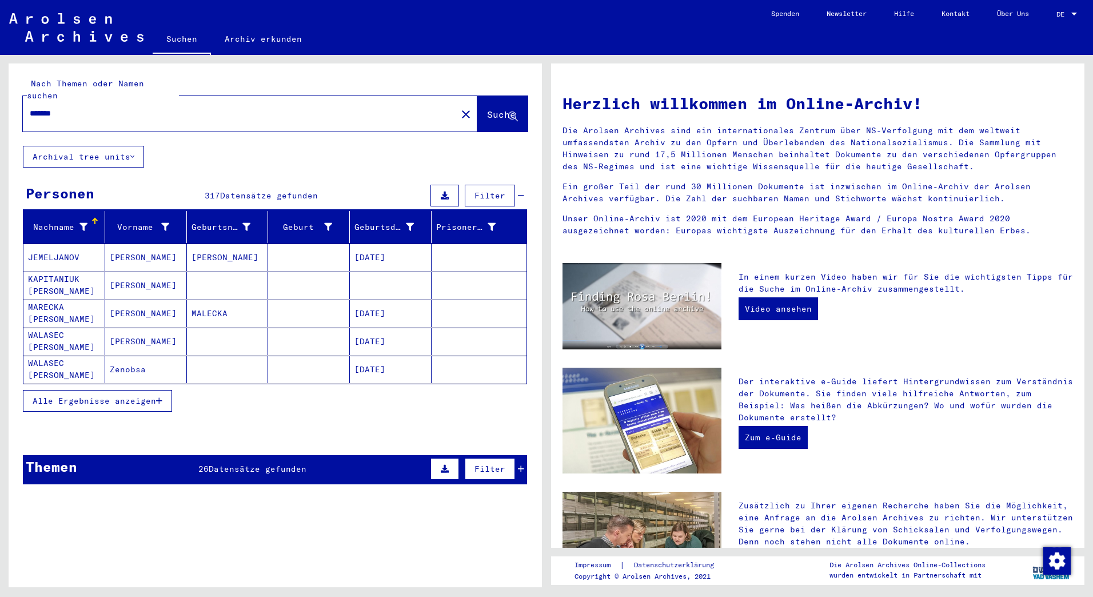
drag, startPoint x: 109, startPoint y: 101, endPoint x: 0, endPoint y: 77, distance: 111.2
click at [0, 77] on html "Suchen Archiv erkunden Spenden Newsletter Hilfe Kontakt Über Uns Suchen Archiv …" at bounding box center [546, 298] width 1093 height 597
type input "**********"
drag, startPoint x: 481, startPoint y: 98, endPoint x: 472, endPoint y: 119, distance: 22.5
click at [487, 109] on span "Suche" at bounding box center [501, 114] width 29 height 11
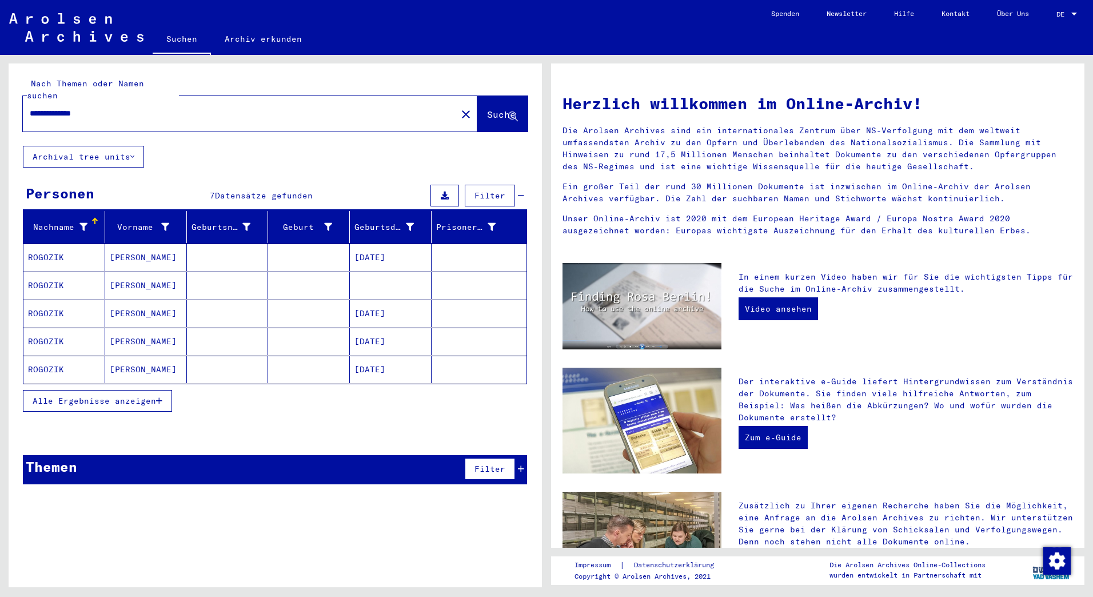
click at [36, 300] on mat-cell "ROGOZIK" at bounding box center [64, 313] width 82 height 27
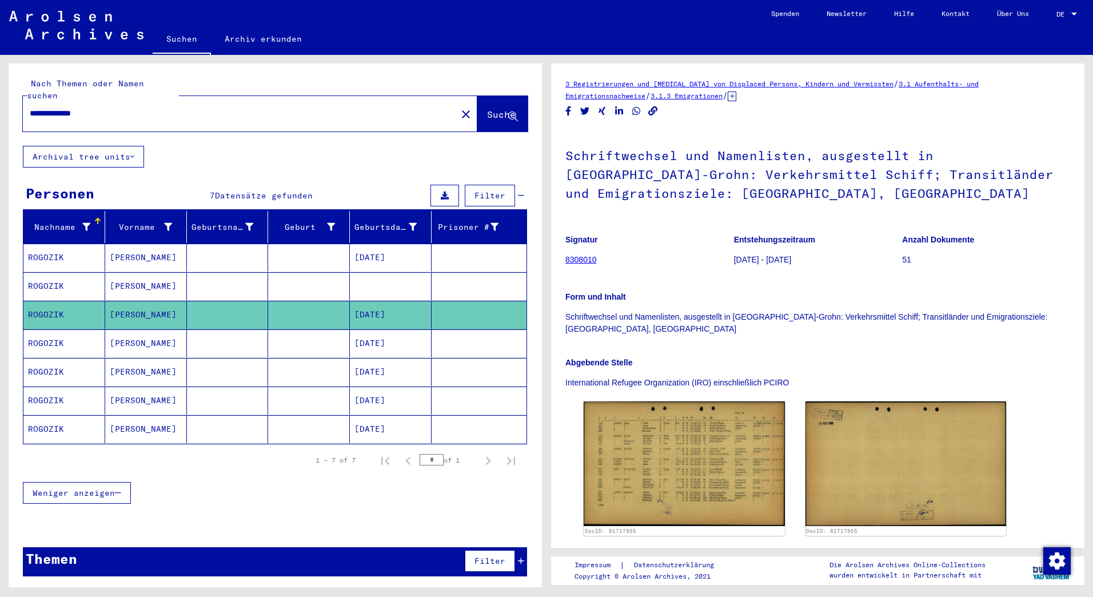
click at [42, 246] on mat-cell "ROGOZIK" at bounding box center [64, 258] width 82 height 28
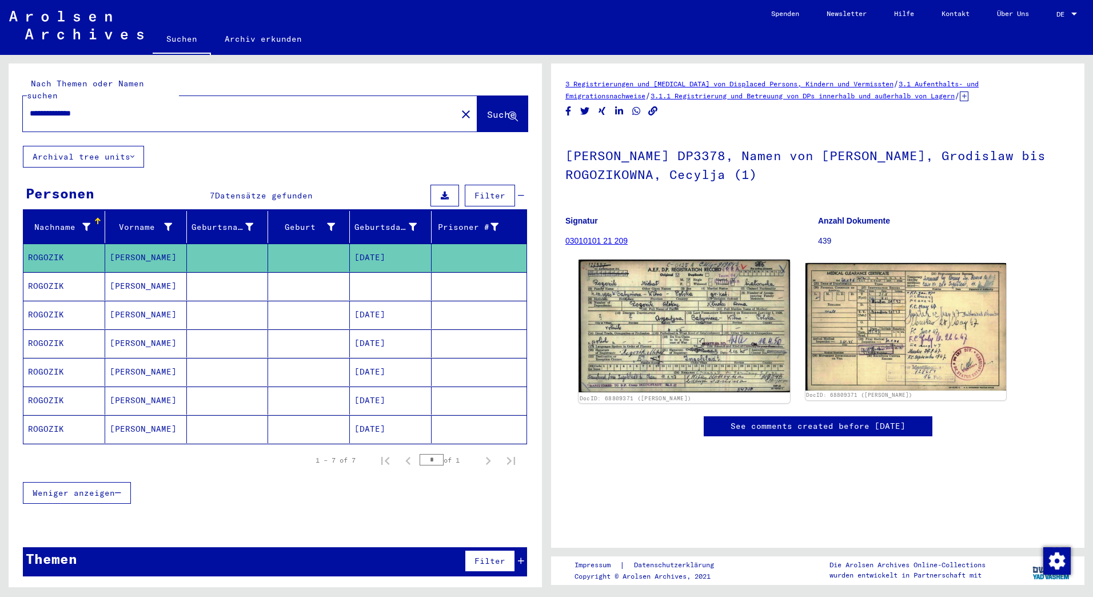
click at [683, 318] on img at bounding box center [684, 326] width 211 height 133
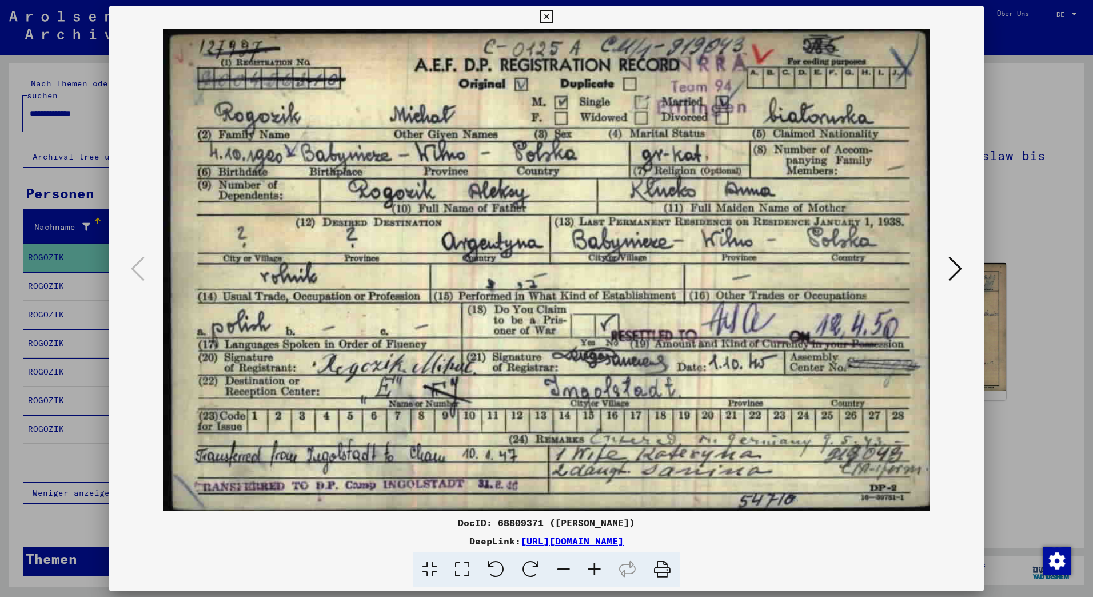
click at [93, 8] on div at bounding box center [546, 298] width 1093 height 597
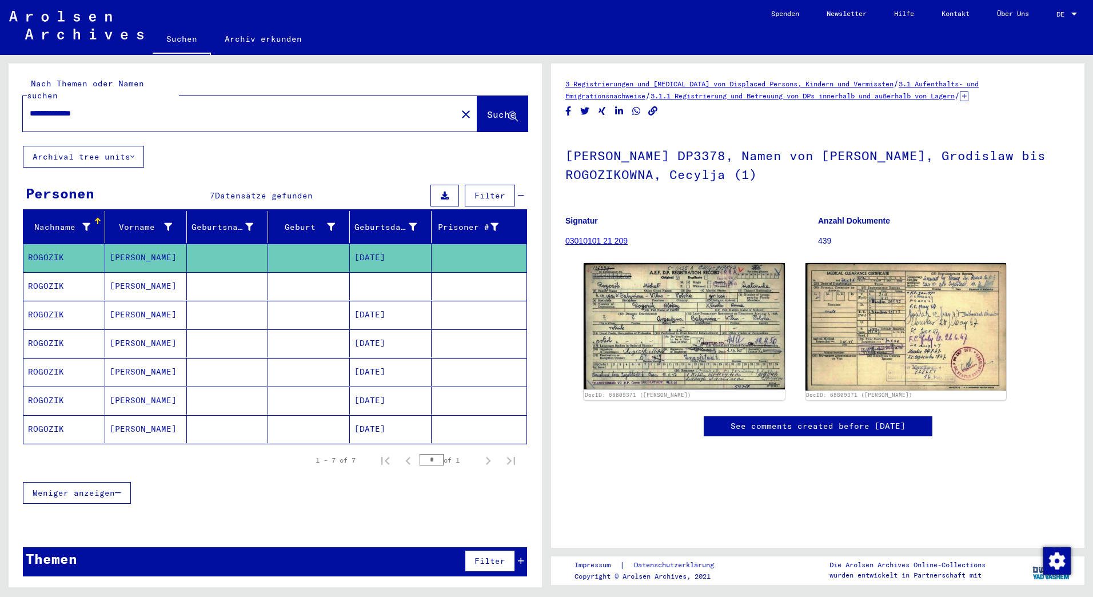
click at [49, 273] on mat-cell "ROGOZIK" at bounding box center [64, 286] width 82 height 28
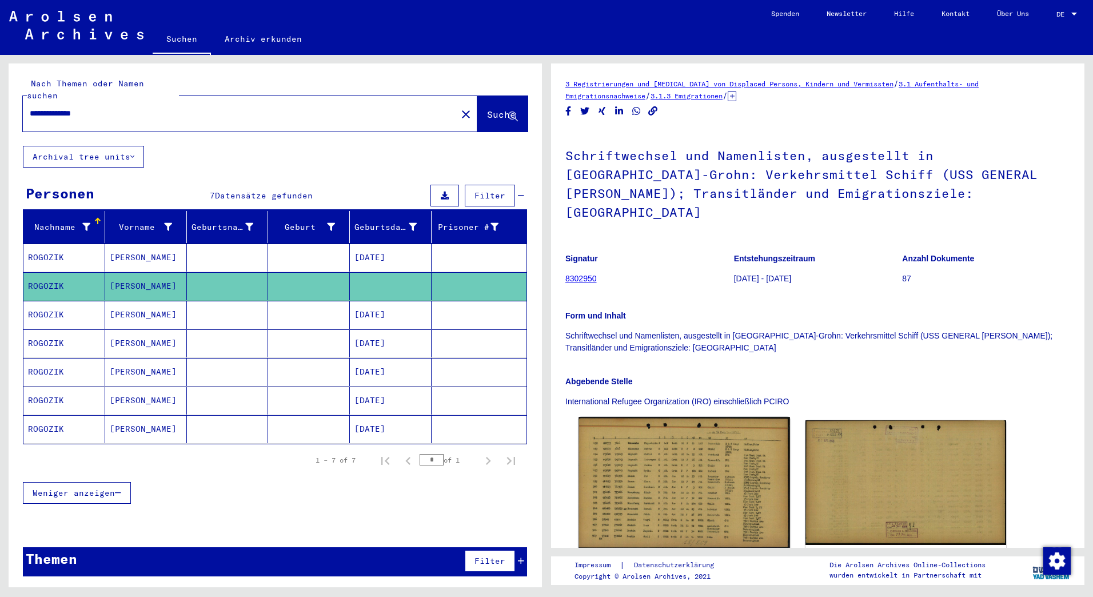
click at [644, 454] on img at bounding box center [684, 483] width 211 height 132
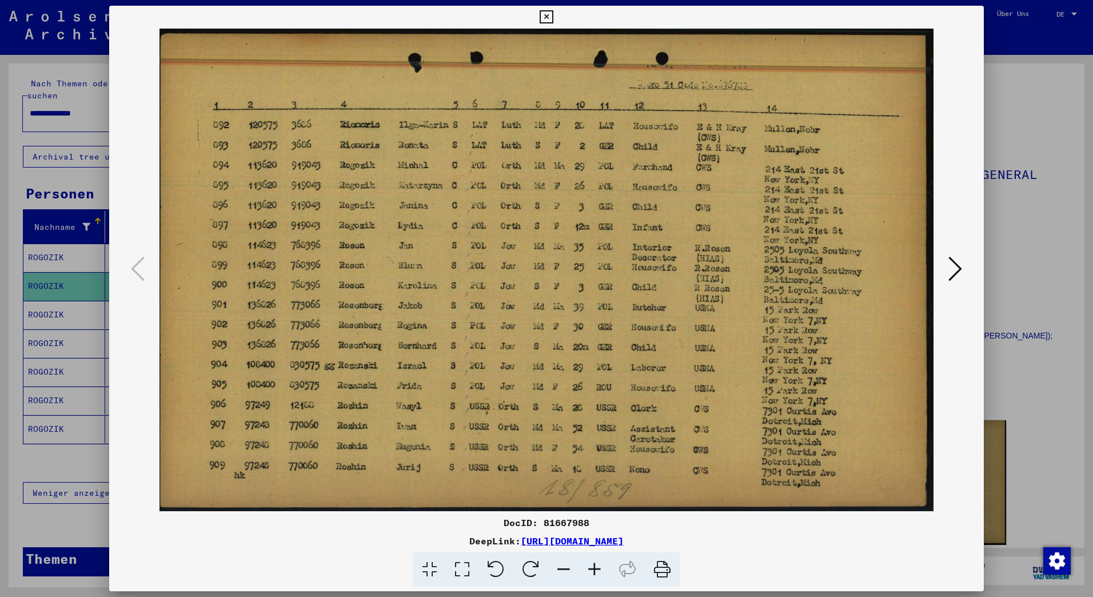
click at [87, 61] on div at bounding box center [546, 298] width 1093 height 597
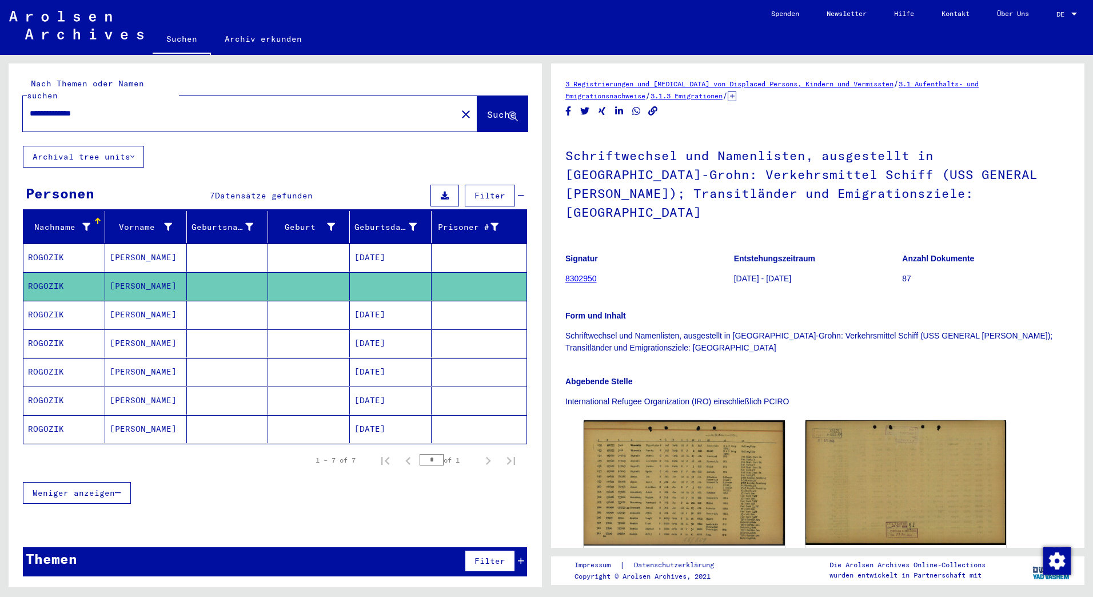
click at [118, 301] on mat-cell "[PERSON_NAME]" at bounding box center [146, 315] width 82 height 28
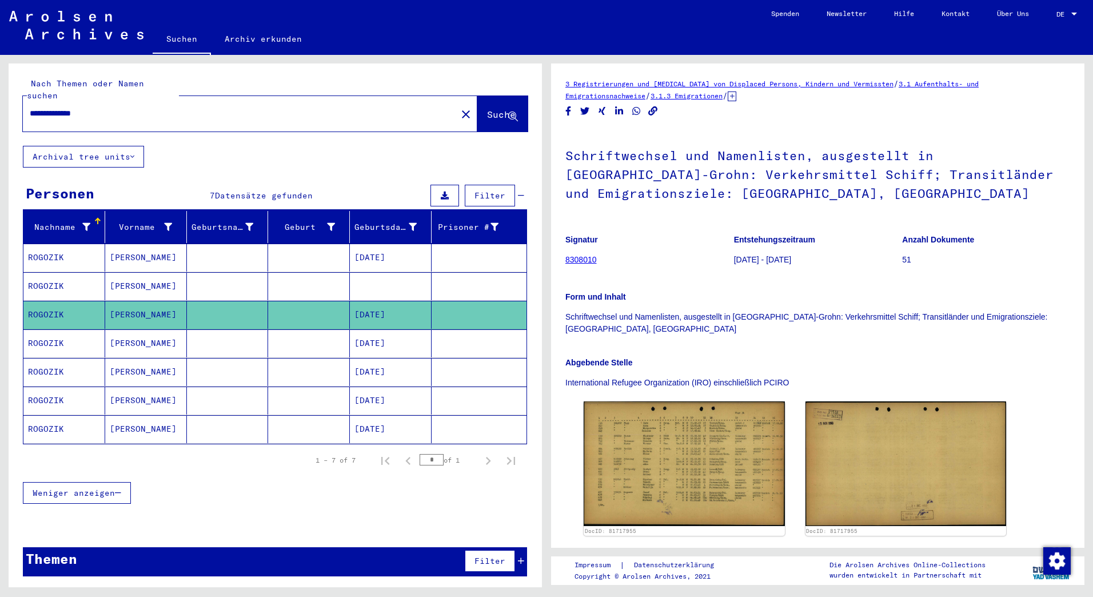
click at [109, 329] on mat-cell "[PERSON_NAME]" at bounding box center [146, 343] width 82 height 28
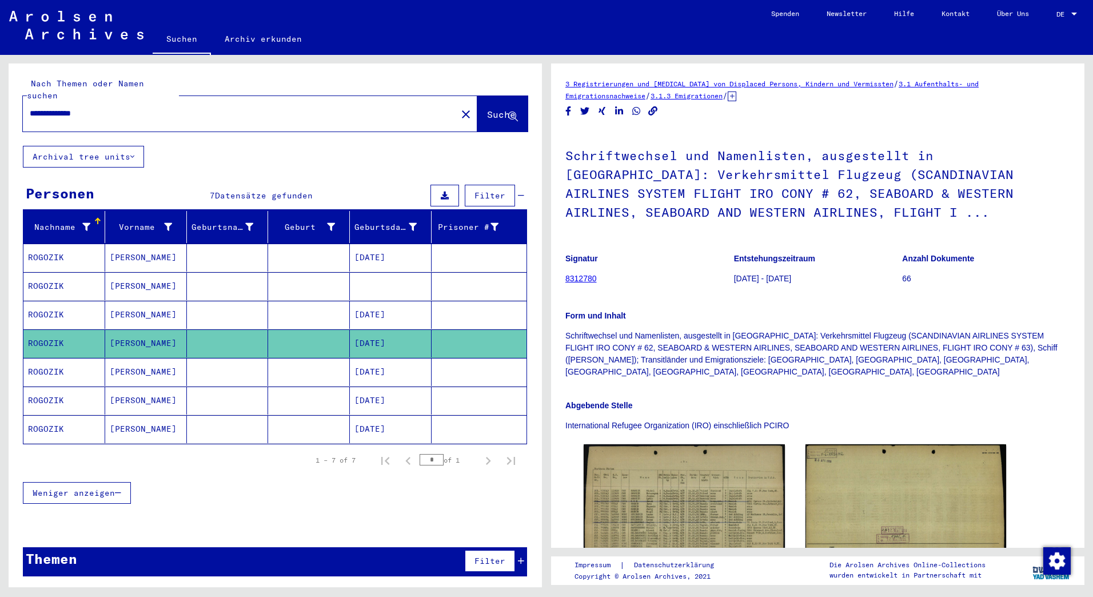
click at [110, 358] on mat-cell "[PERSON_NAME]" at bounding box center [146, 372] width 82 height 28
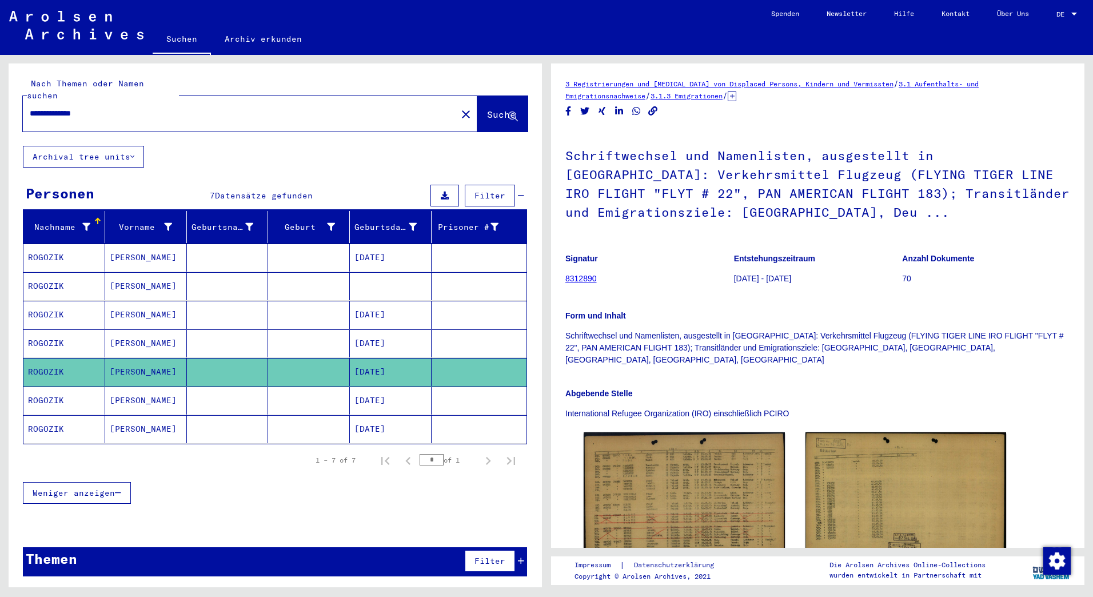
click at [128, 388] on mat-cell "[PERSON_NAME]" at bounding box center [146, 401] width 82 height 28
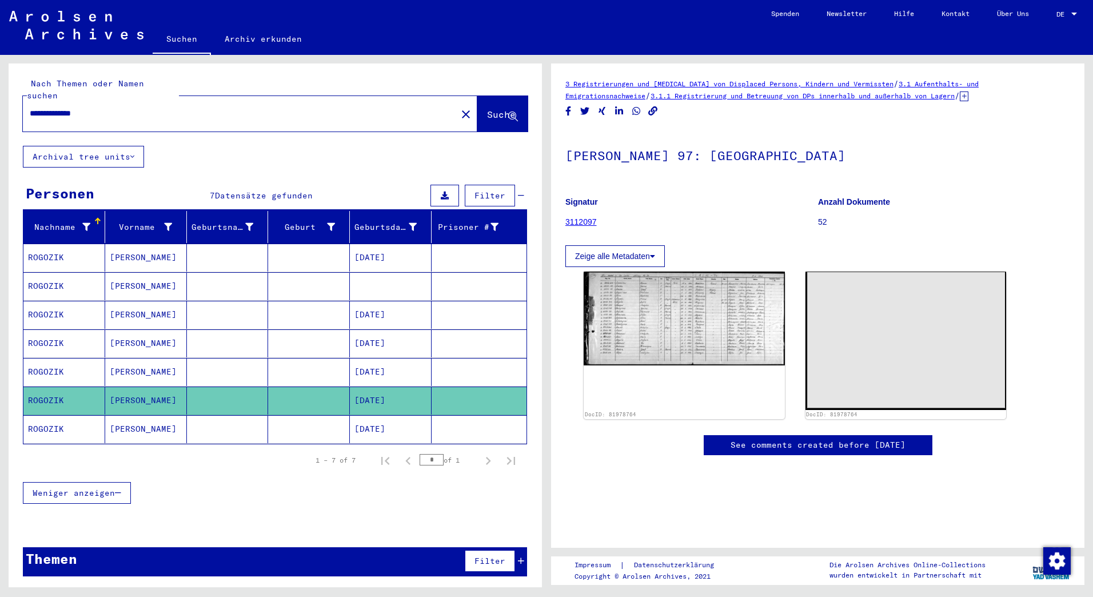
click at [129, 415] on mat-cell "[PERSON_NAME]" at bounding box center [146, 429] width 82 height 28
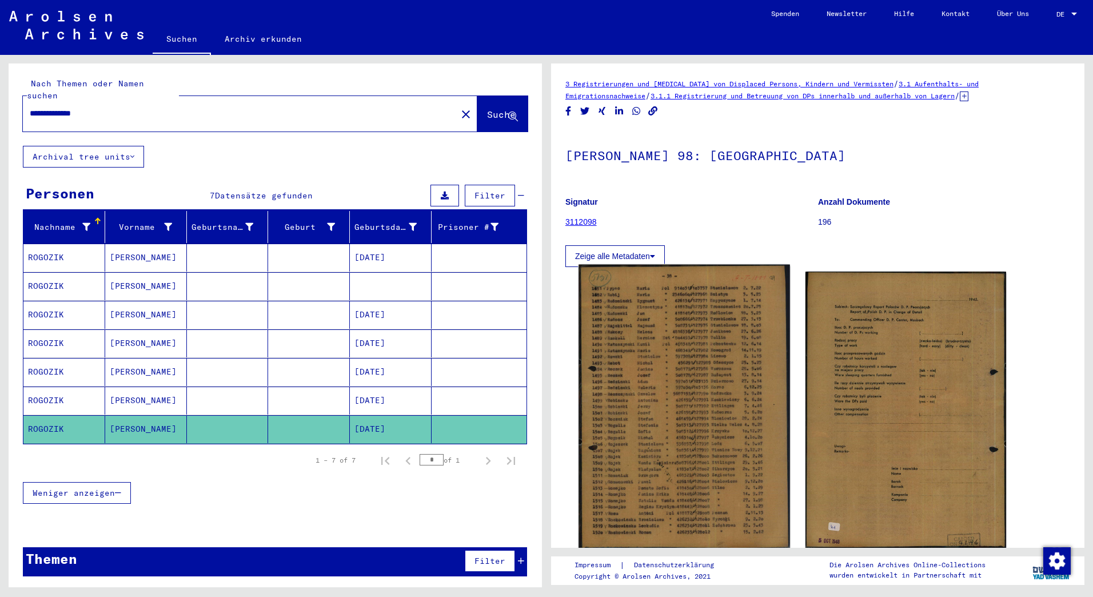
click at [658, 390] on img at bounding box center [684, 407] width 211 height 285
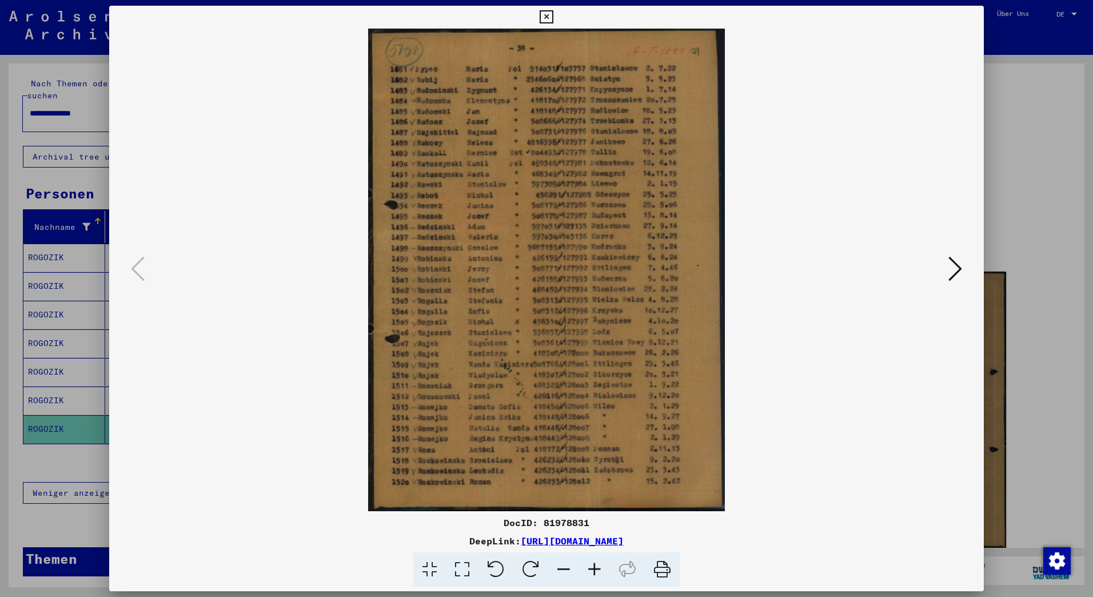
click at [956, 268] on icon at bounding box center [956, 268] width 14 height 27
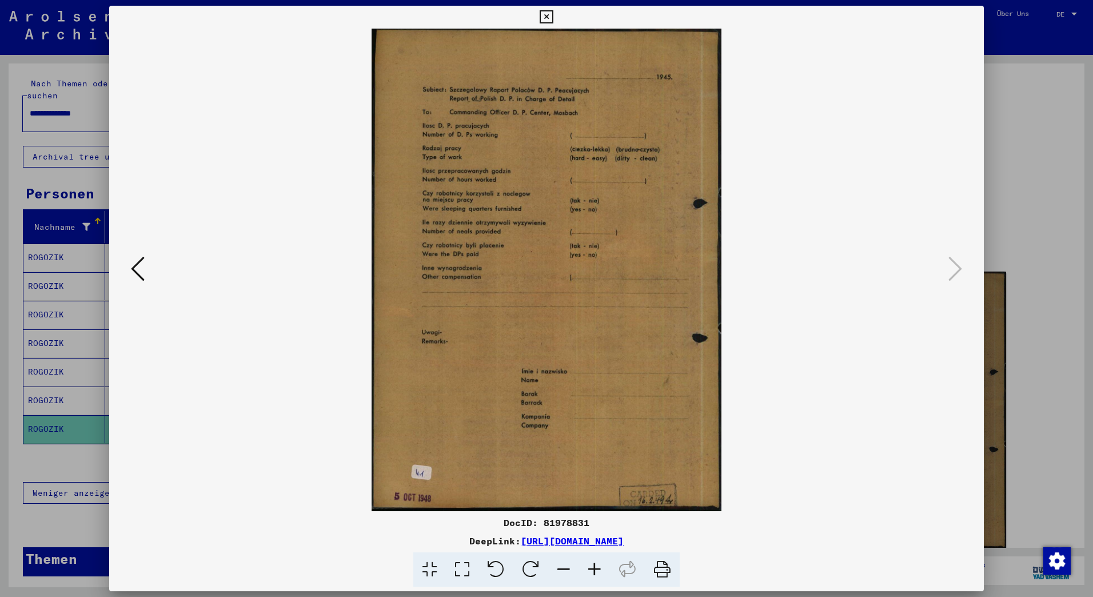
click at [143, 273] on icon at bounding box center [138, 268] width 14 height 27
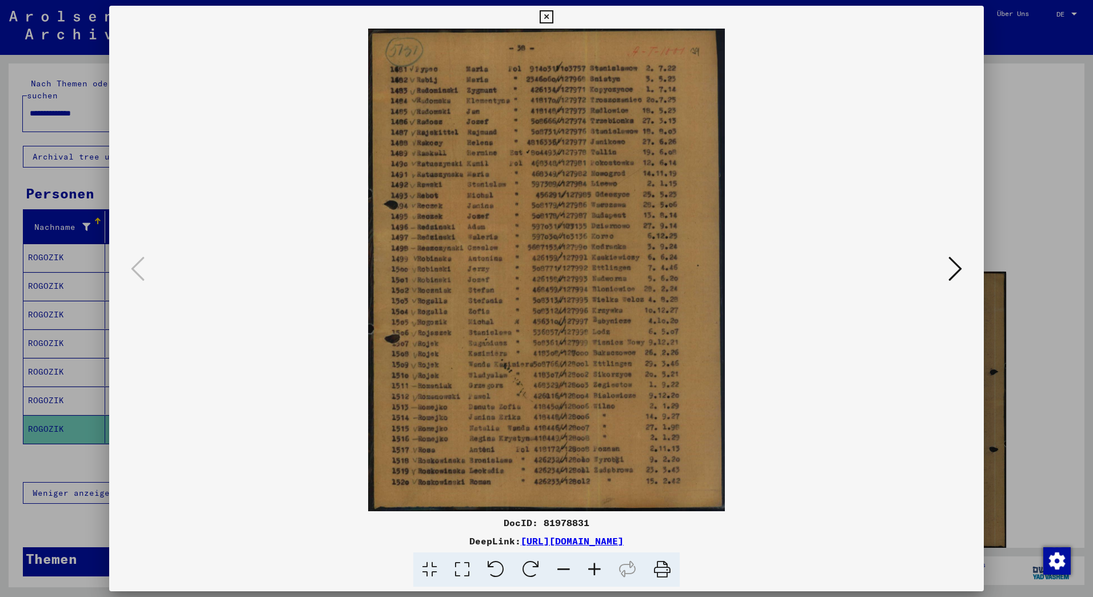
click at [77, 6] on div at bounding box center [546, 298] width 1093 height 597
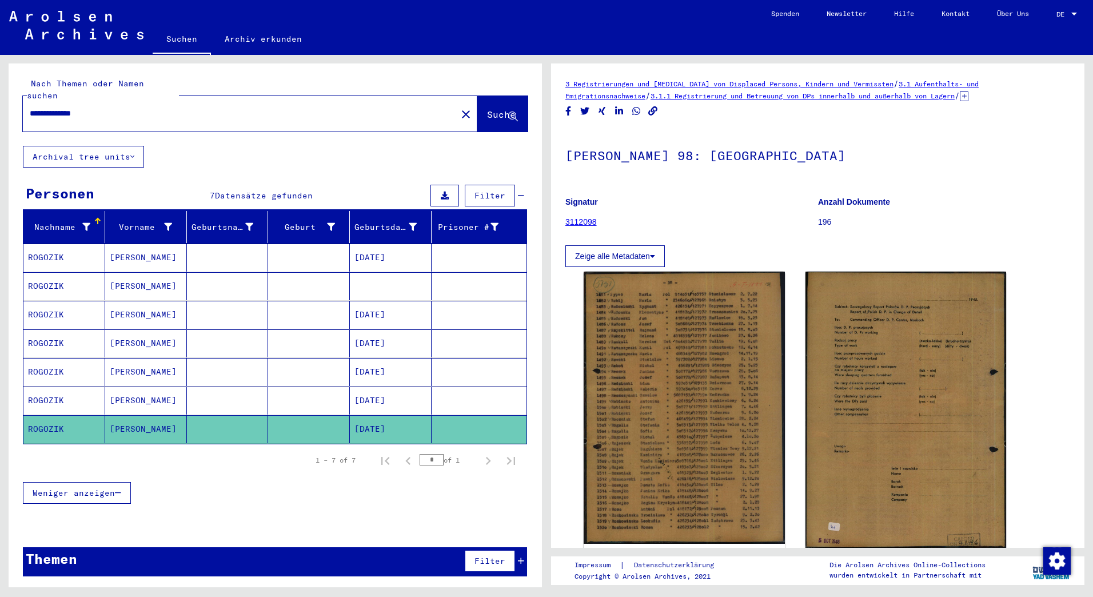
click at [47, 387] on mat-cell "ROGOZIK" at bounding box center [64, 401] width 82 height 28
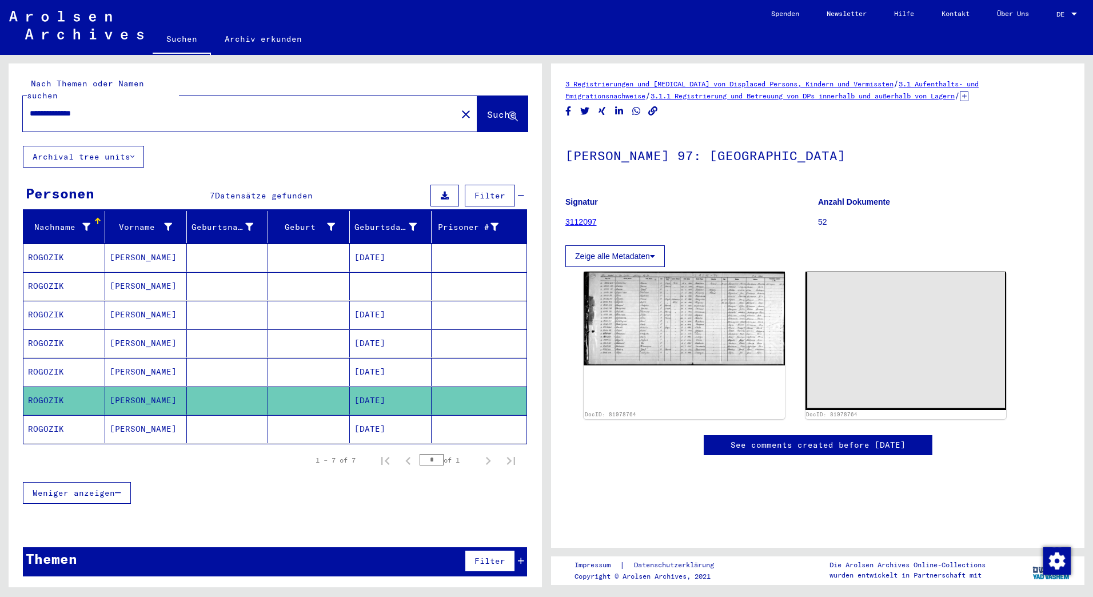
click at [45, 244] on mat-cell "ROGOZIK" at bounding box center [64, 258] width 82 height 28
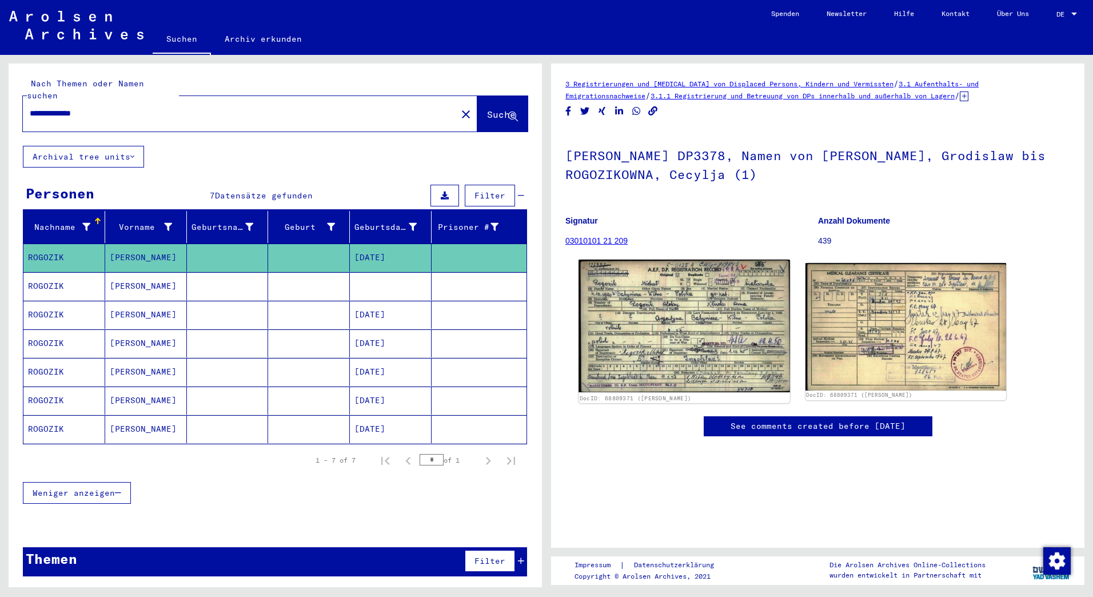
click at [674, 323] on img at bounding box center [684, 326] width 211 height 133
